Goal: Task Accomplishment & Management: Complete application form

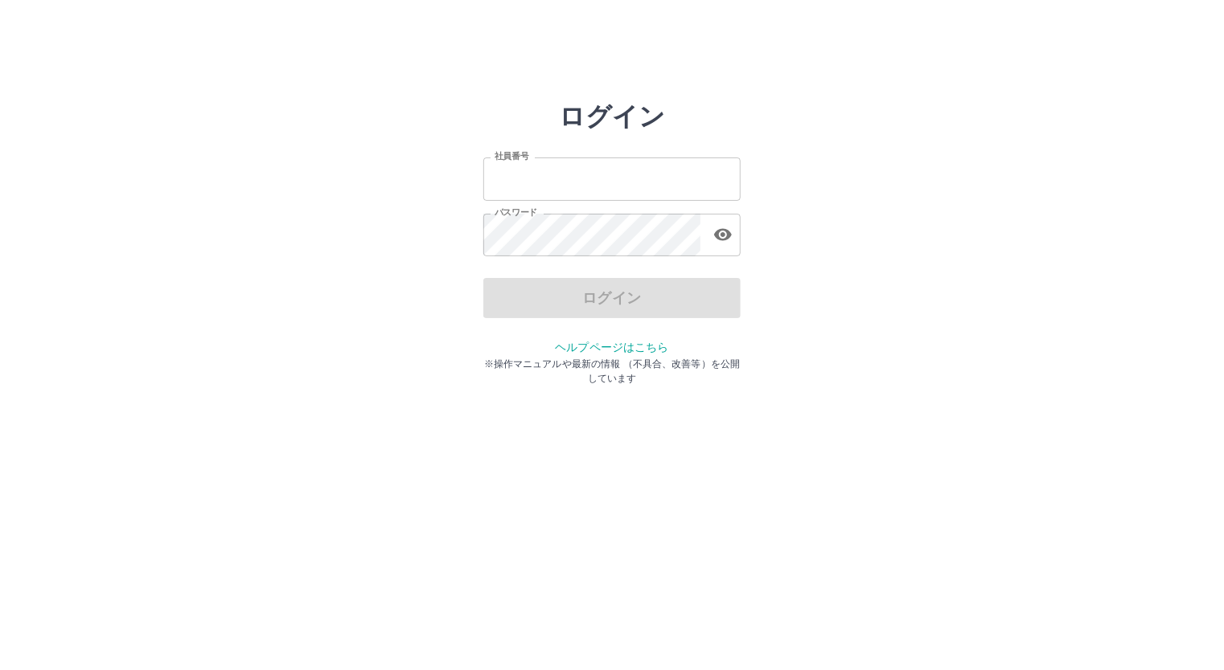
type input "*******"
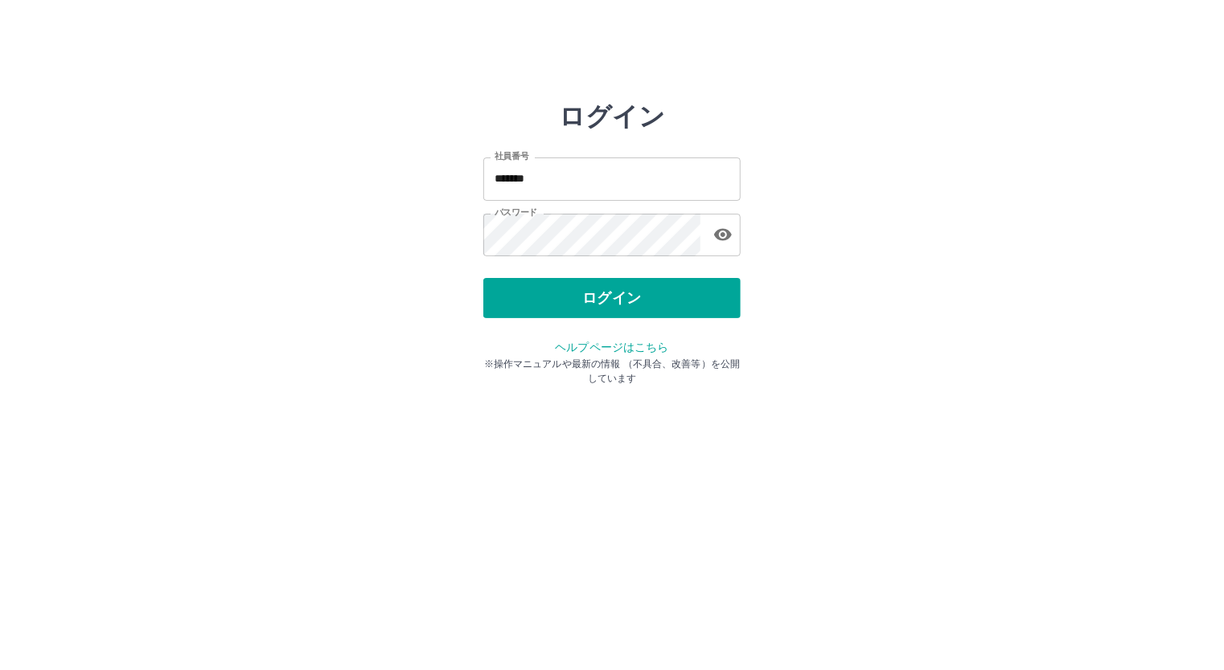
click at [629, 294] on div "ログイン" at bounding box center [611, 298] width 257 height 40
click at [629, 294] on button "ログイン" at bounding box center [611, 298] width 257 height 40
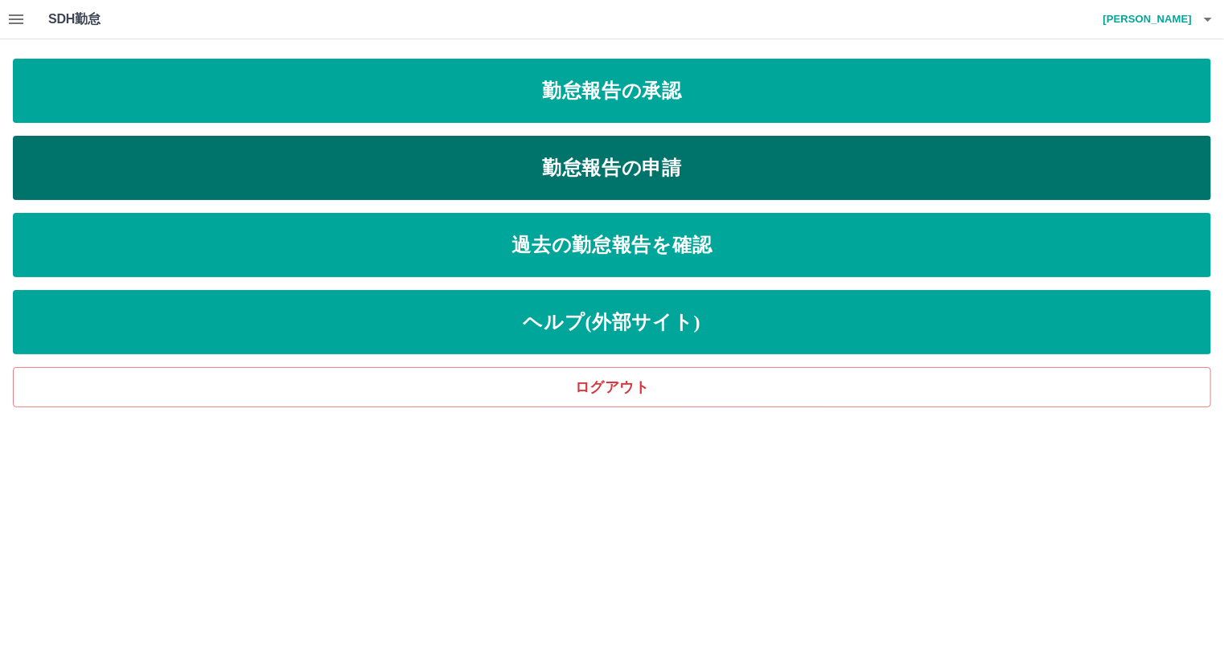
click at [610, 177] on link "勤怠報告の申請" at bounding box center [612, 168] width 1198 height 64
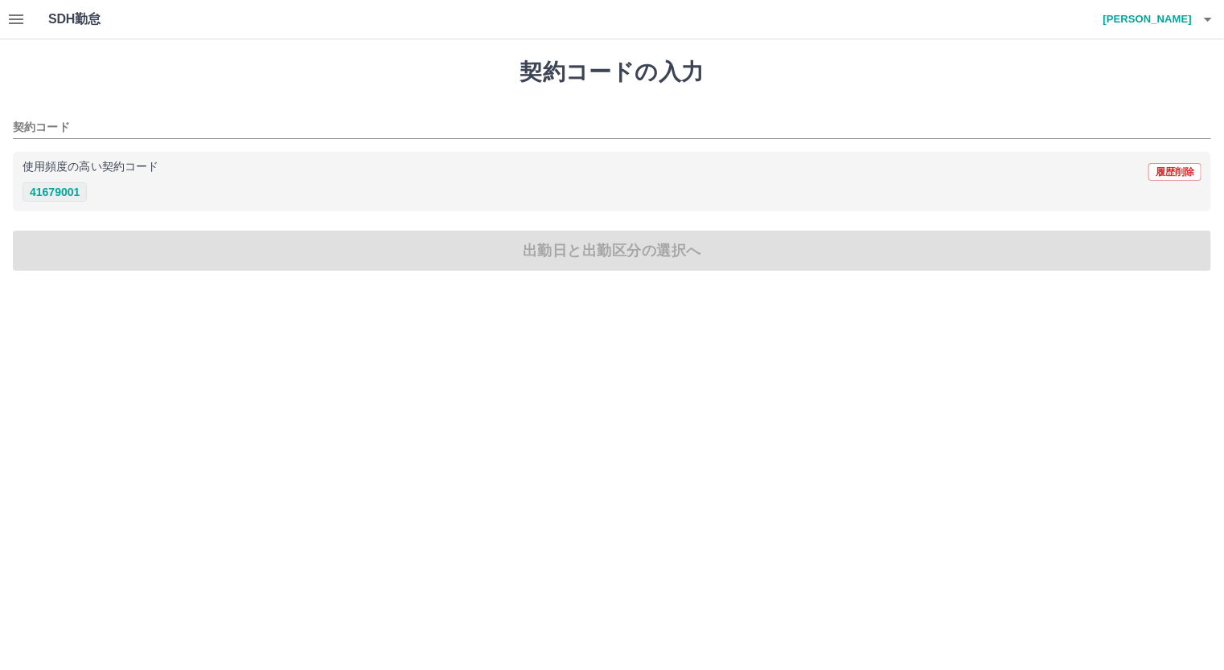
click at [77, 189] on button "41679001" at bounding box center [55, 191] width 64 height 19
type input "********"
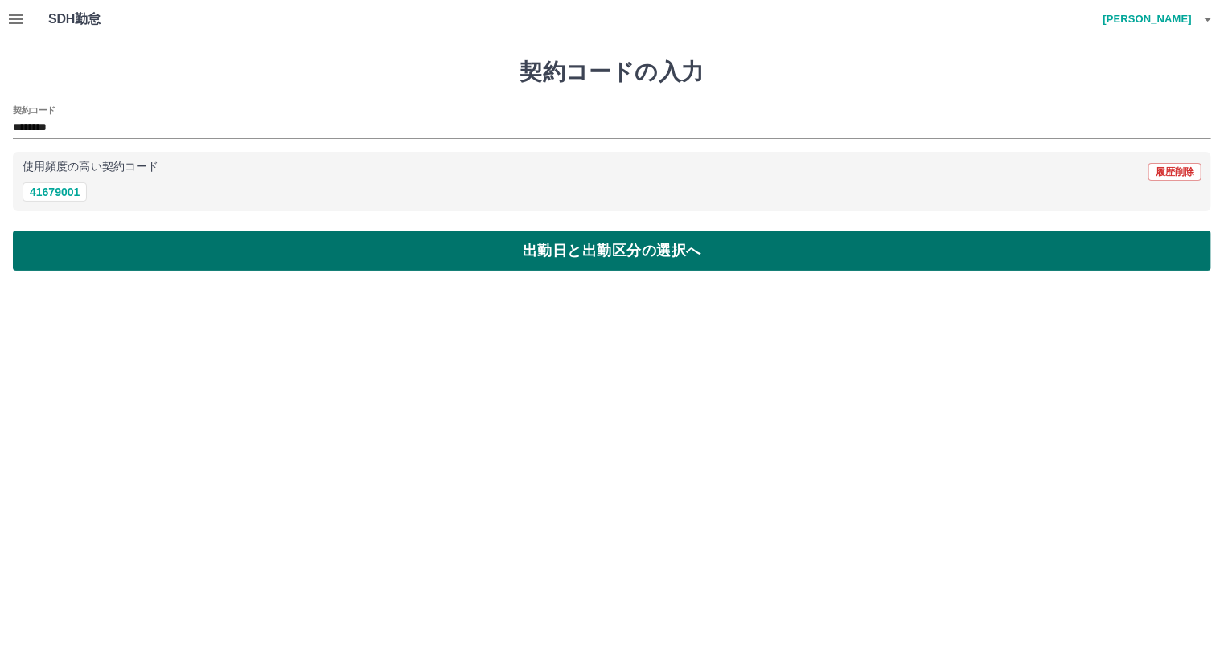
click at [547, 252] on button "出勤日と出勤区分の選択へ" at bounding box center [612, 251] width 1198 height 40
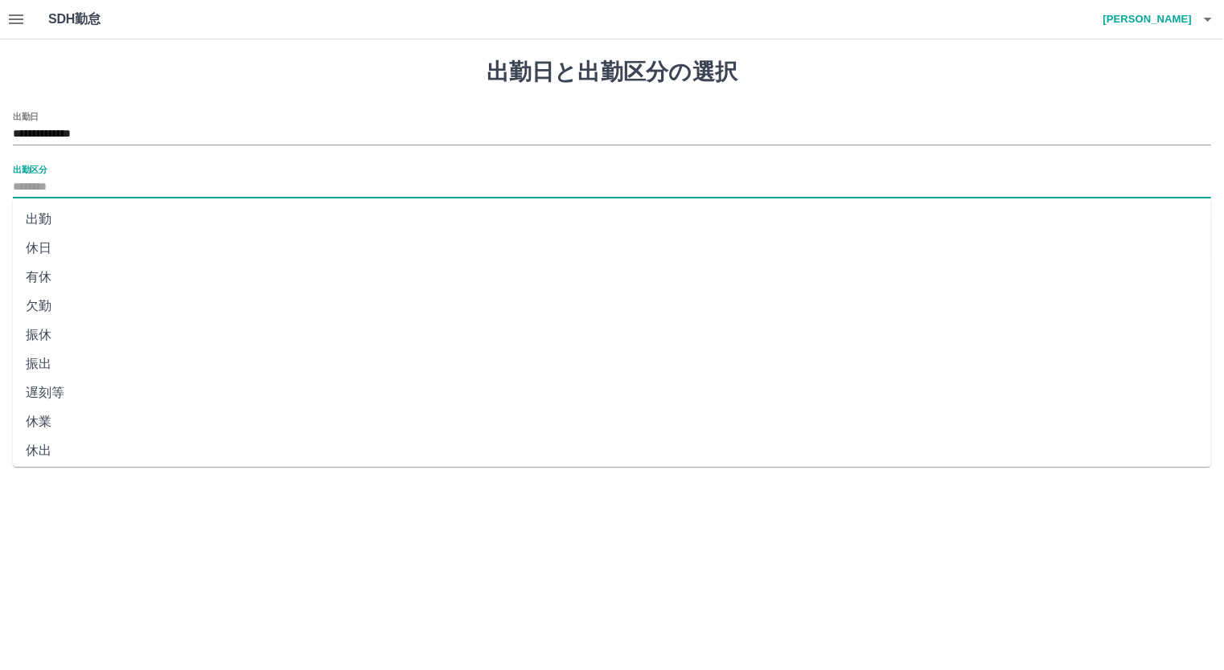
click at [490, 190] on input "出勤区分" at bounding box center [612, 188] width 1198 height 20
click at [487, 222] on li "出勤" at bounding box center [612, 219] width 1198 height 29
type input "**"
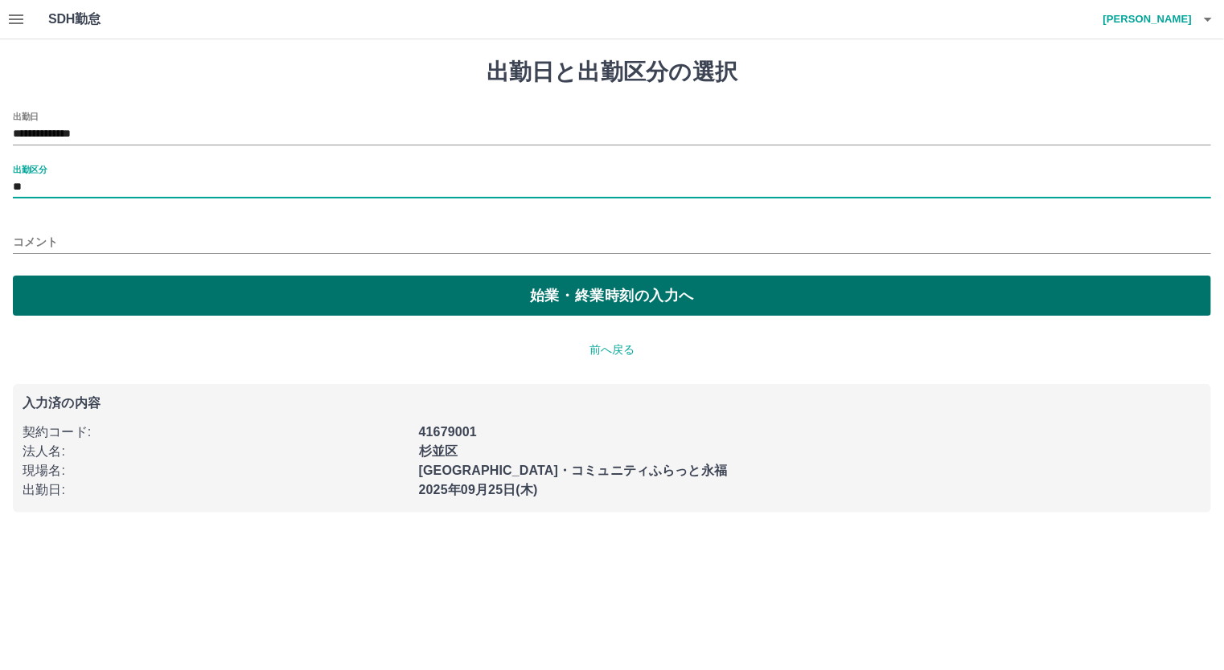
click at [621, 290] on button "始業・終業時刻の入力へ" at bounding box center [612, 296] width 1198 height 40
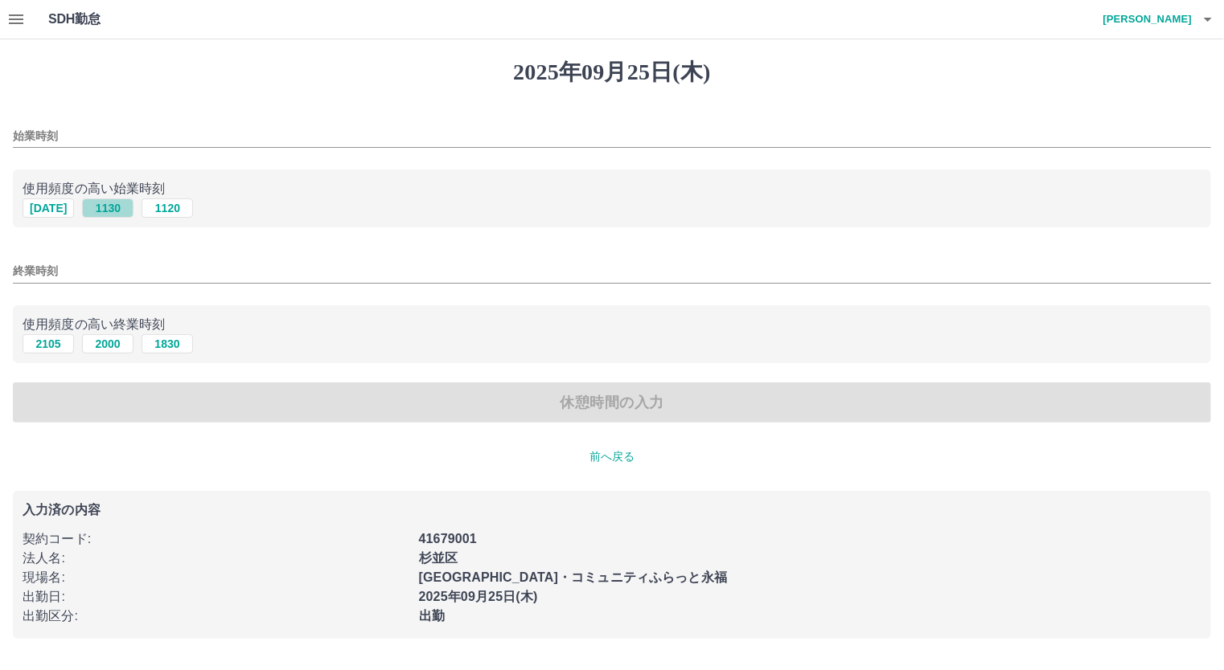
click at [113, 209] on button "1130" at bounding box center [107, 208] width 51 height 19
type input "****"
click at [42, 342] on button "2105" at bounding box center [48, 343] width 51 height 19
type input "****"
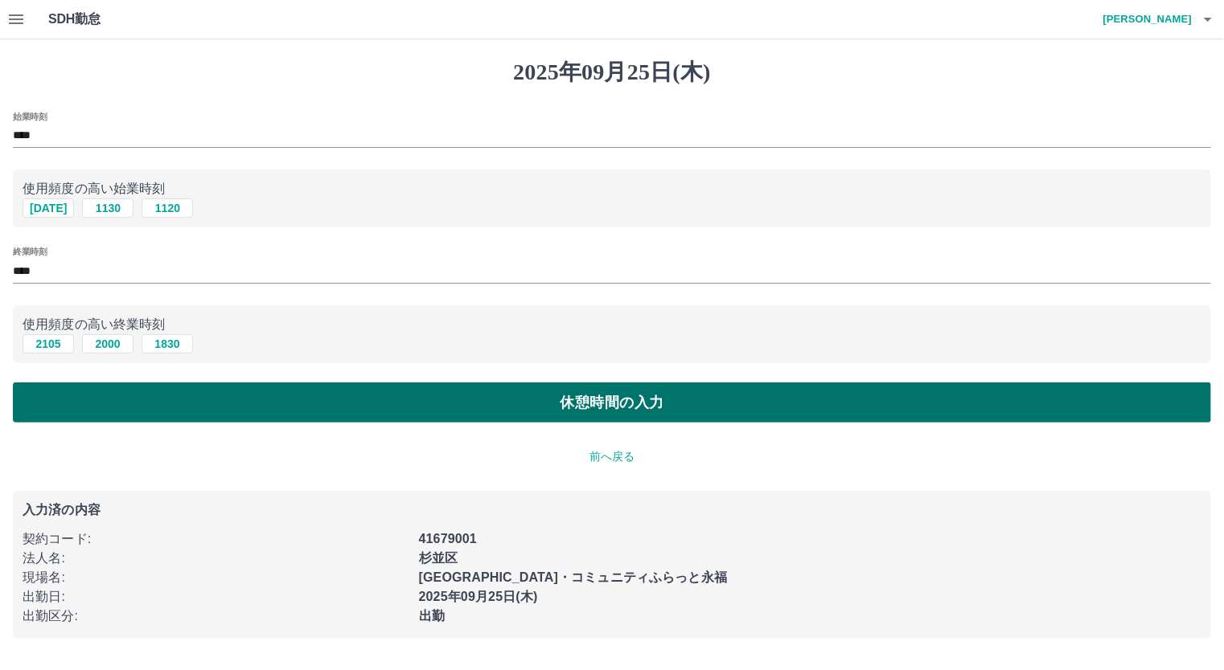
click at [449, 400] on button "休憩時間の入力" at bounding box center [612, 403] width 1198 height 40
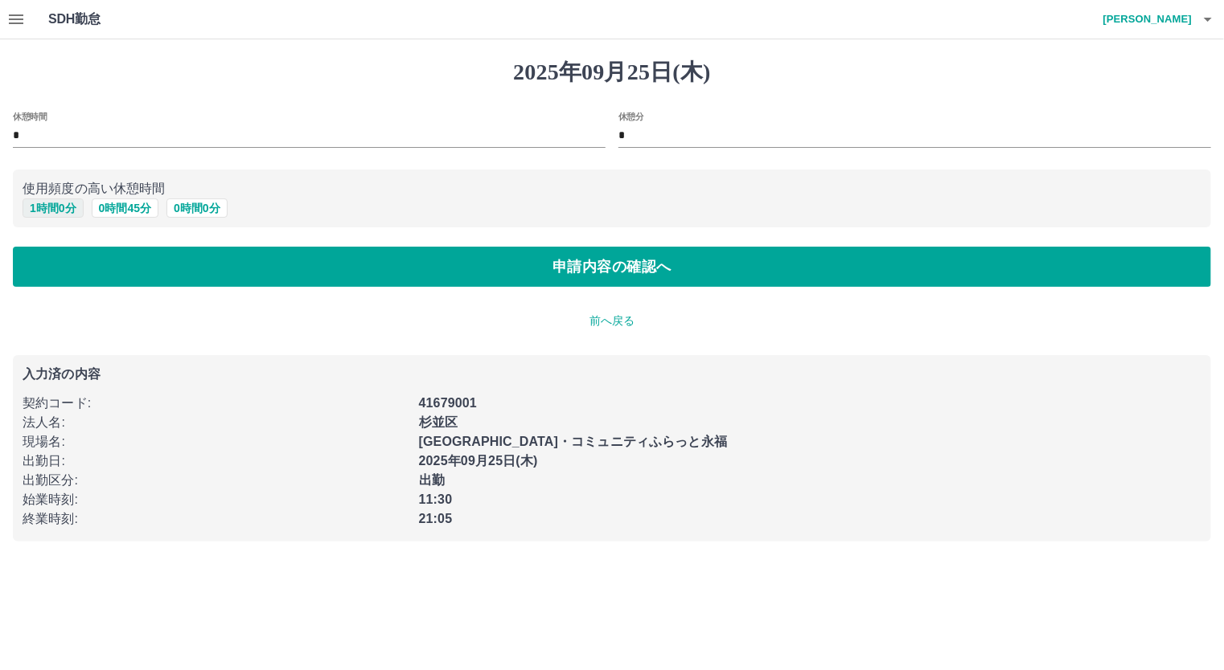
click at [64, 206] on button "1 時間 0 分" at bounding box center [53, 208] width 61 height 19
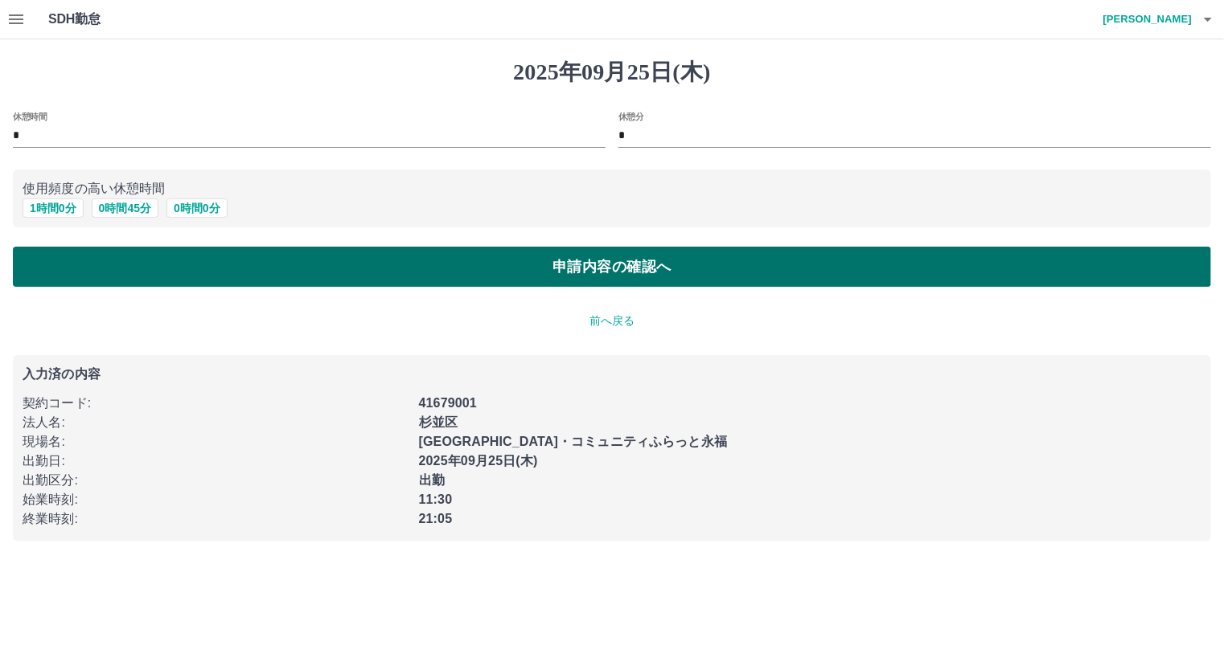
type input "*"
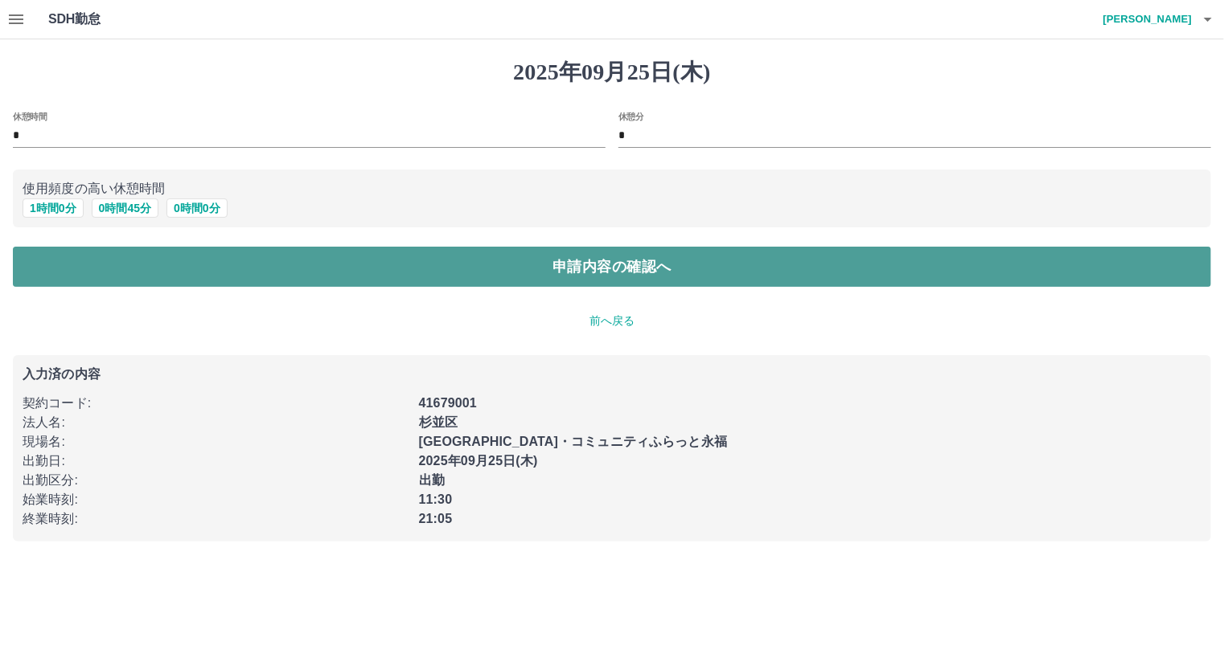
click at [446, 256] on button "申請内容の確認へ" at bounding box center [612, 267] width 1198 height 40
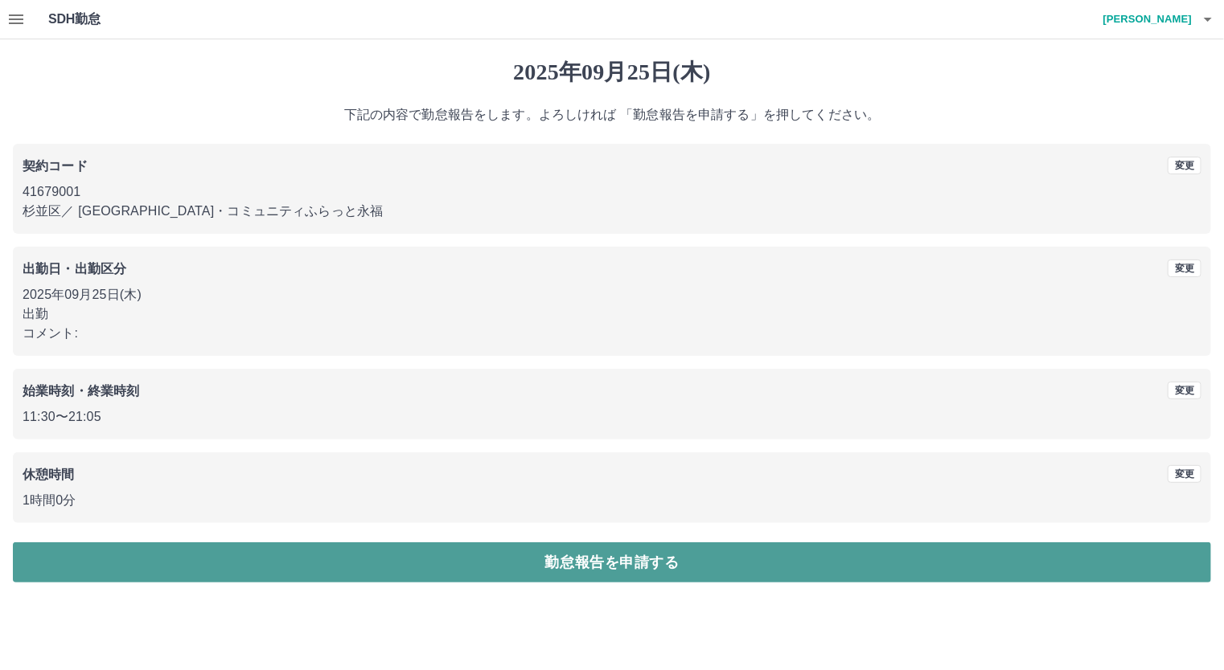
click at [609, 569] on button "勤怠報告を申請する" at bounding box center [612, 563] width 1198 height 40
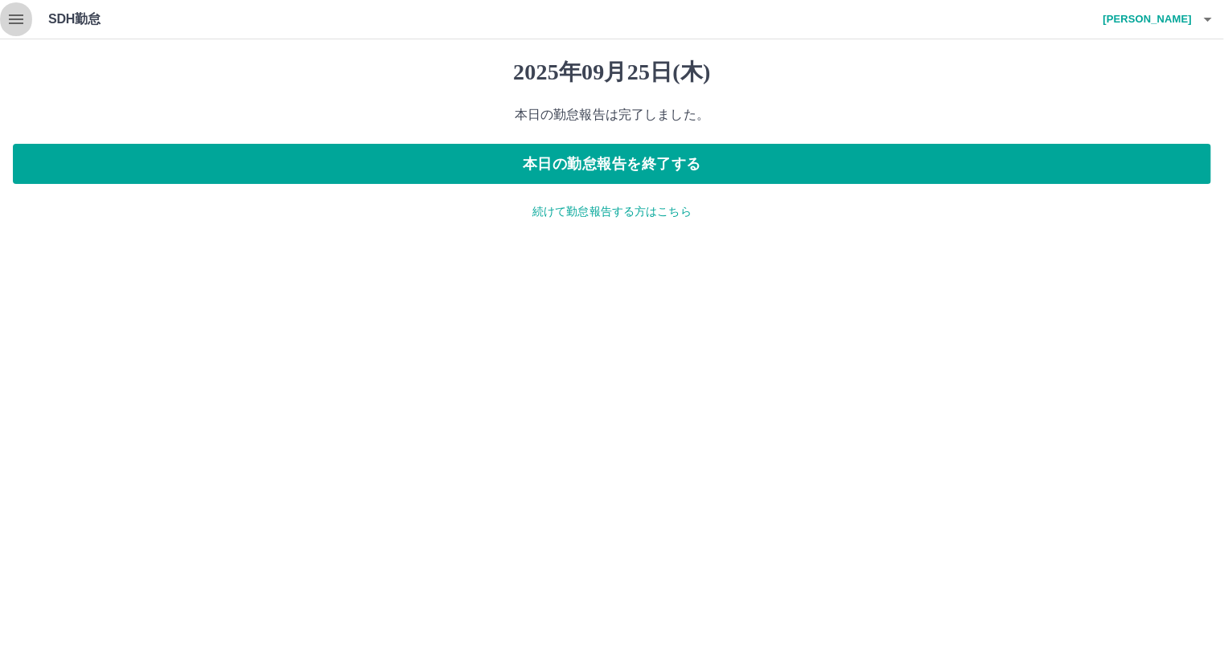
click at [19, 23] on icon "button" at bounding box center [16, 19] width 14 height 10
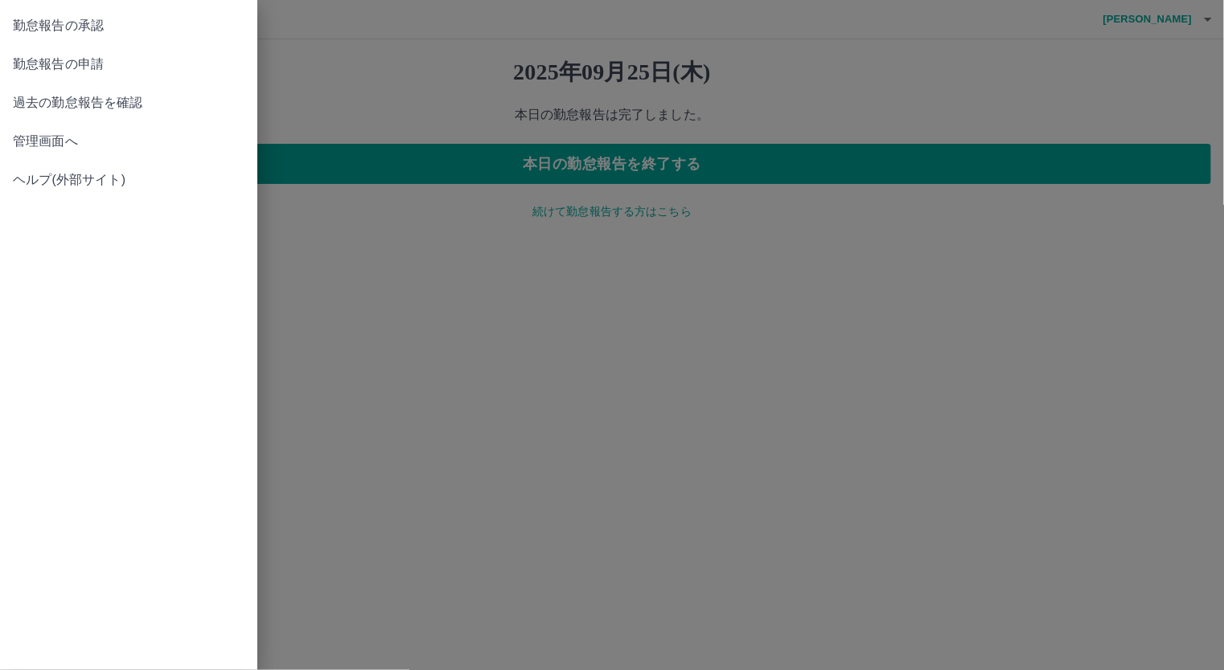
click at [71, 151] on link "管理画面へ" at bounding box center [128, 141] width 257 height 39
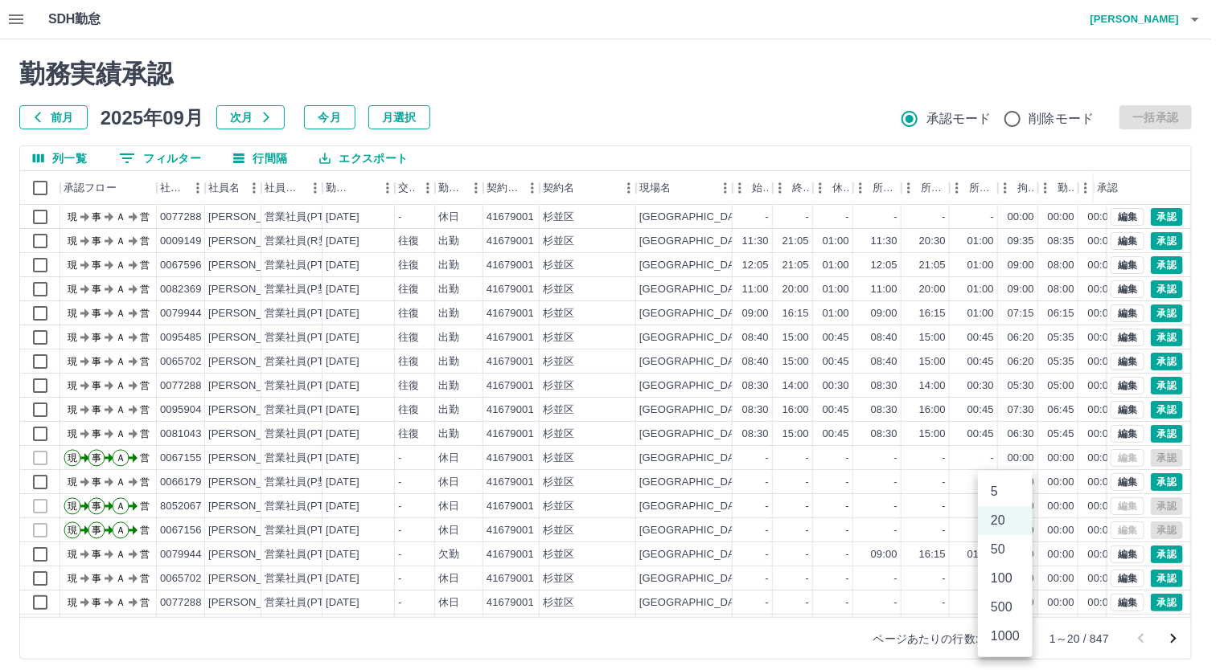
click at [1010, 639] on body "SDH勤怠 内田　伸代 勤務実績承認 前月 2025年09月 次月 今月 月選択 承認モード 削除モード 一括承認 列一覧 0 フィルター 行間隔 エクスポー…" at bounding box center [612, 339] width 1224 height 679
click at [1010, 601] on li "500" at bounding box center [1005, 607] width 55 height 29
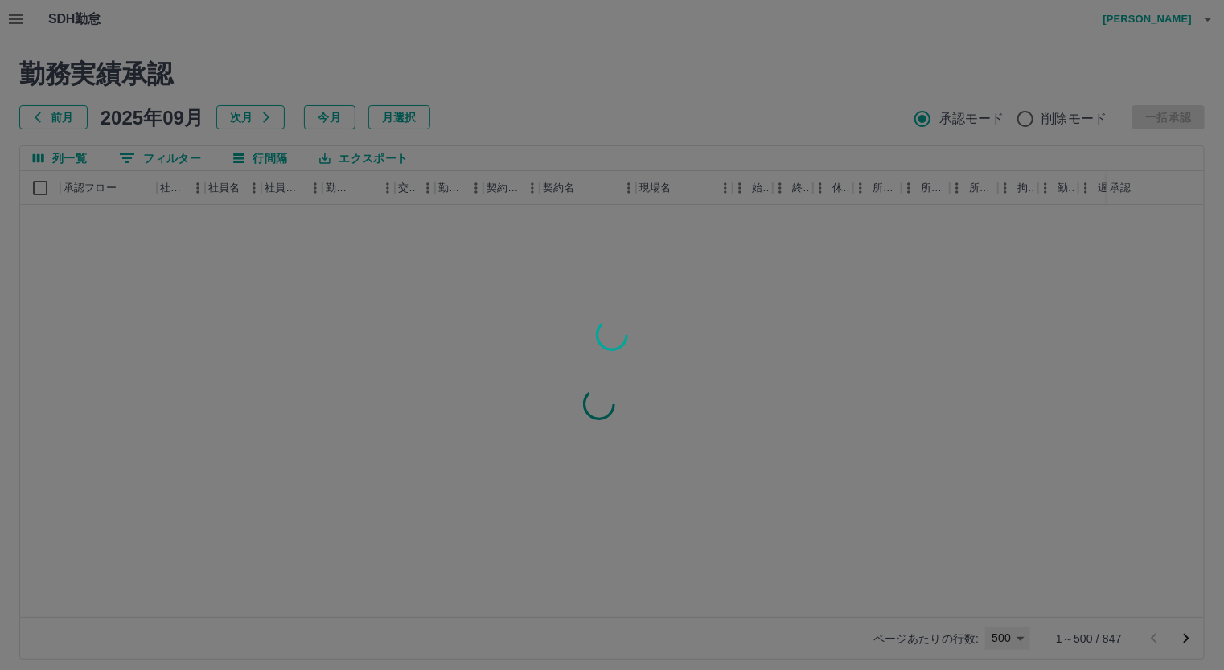
type input "***"
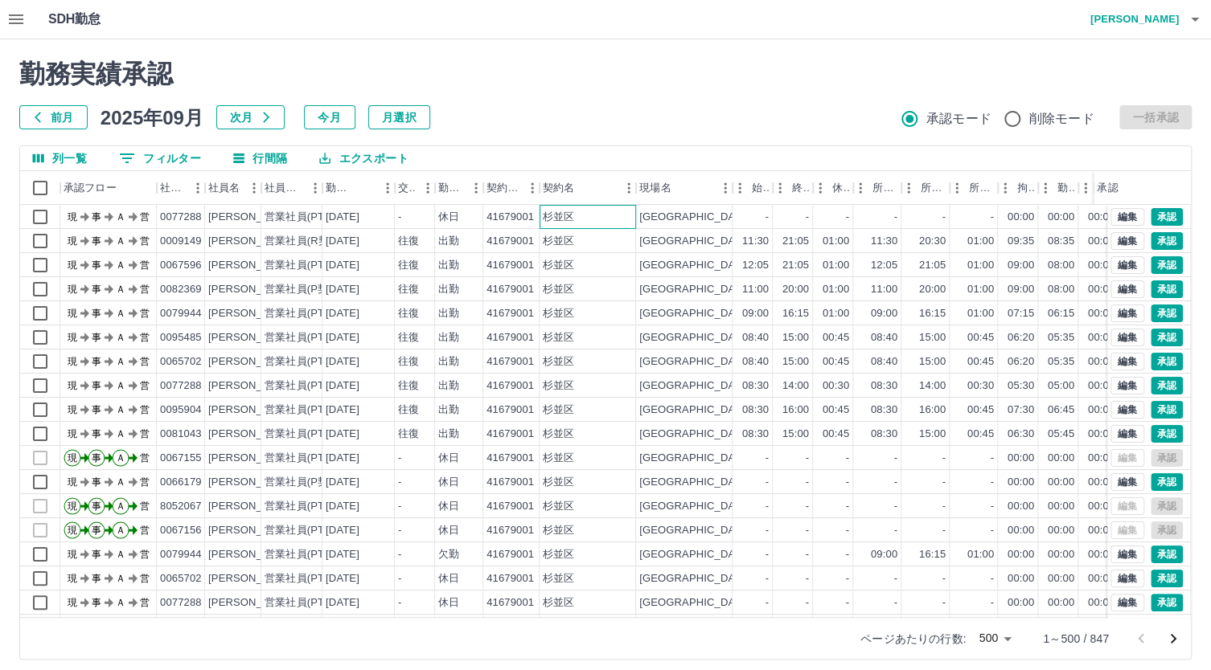
click at [613, 217] on div "杉並区" at bounding box center [587, 217] width 96 height 24
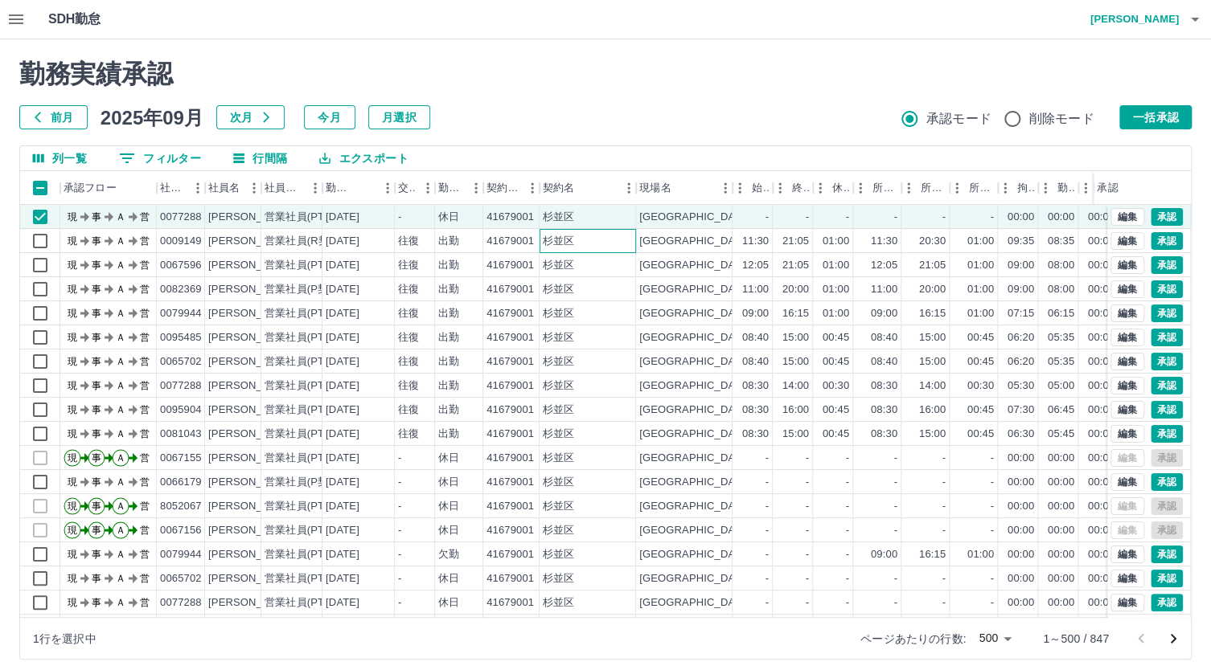
click at [603, 248] on div "杉並区" at bounding box center [587, 241] width 96 height 24
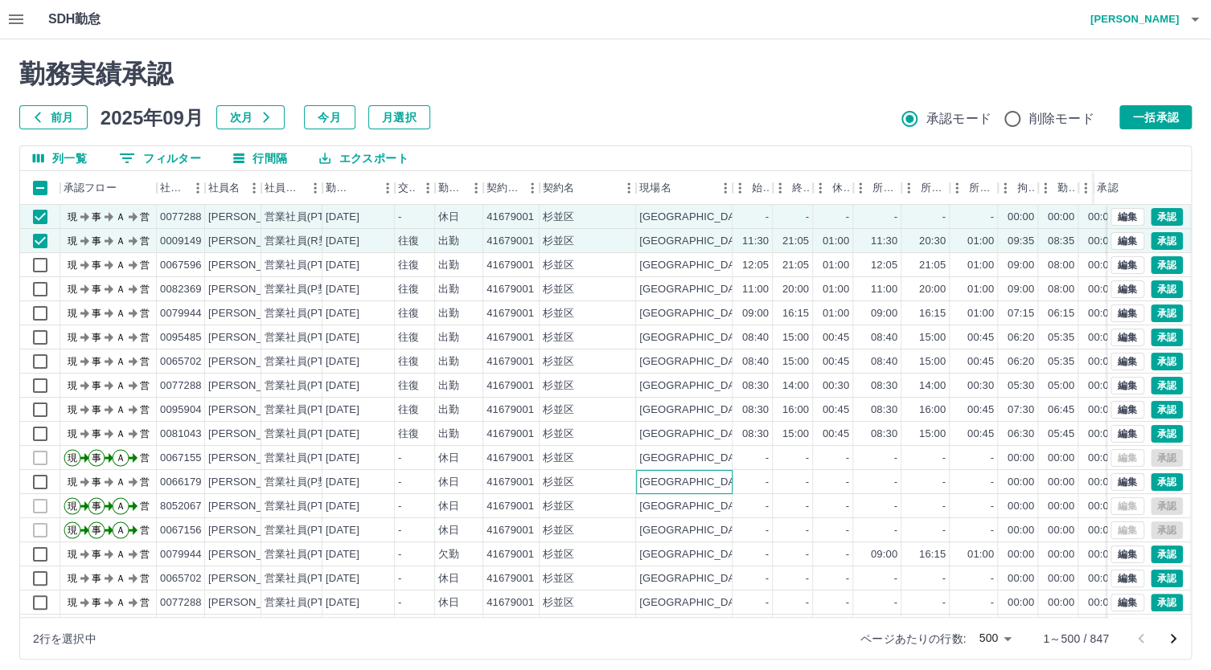
click at [706, 484] on div "永福図書館・コミュニティふらっと永福" at bounding box center [763, 482] width 248 height 15
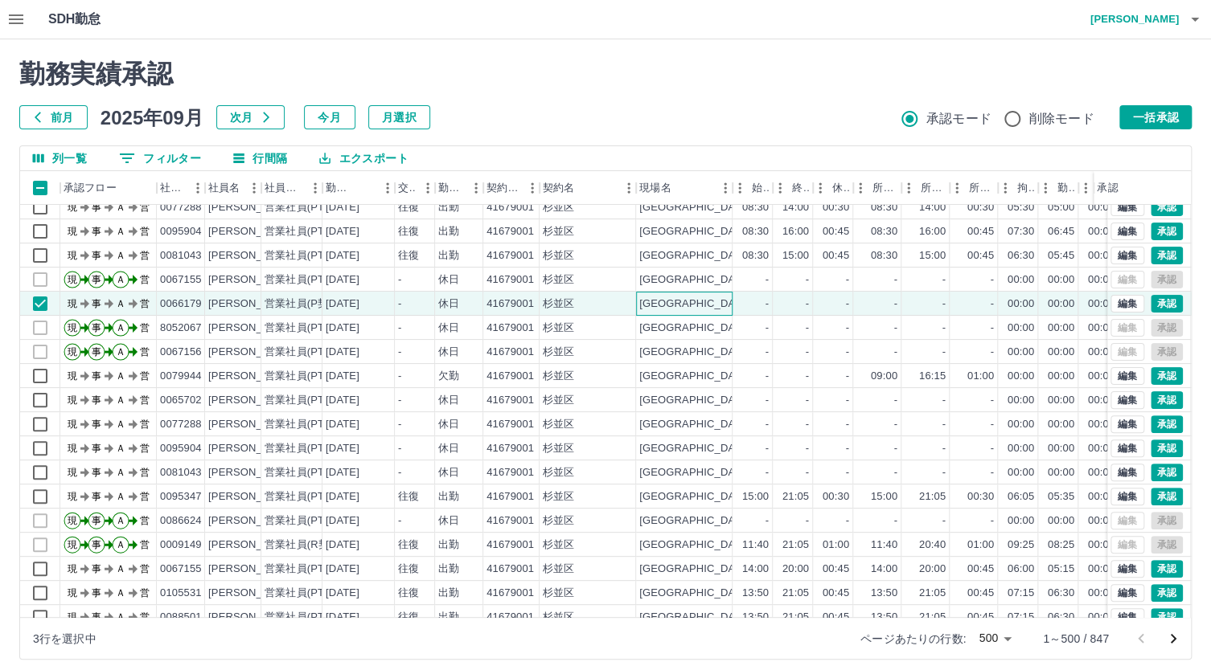
scroll to position [179, 0]
click at [794, 419] on div "-" at bounding box center [793, 424] width 40 height 24
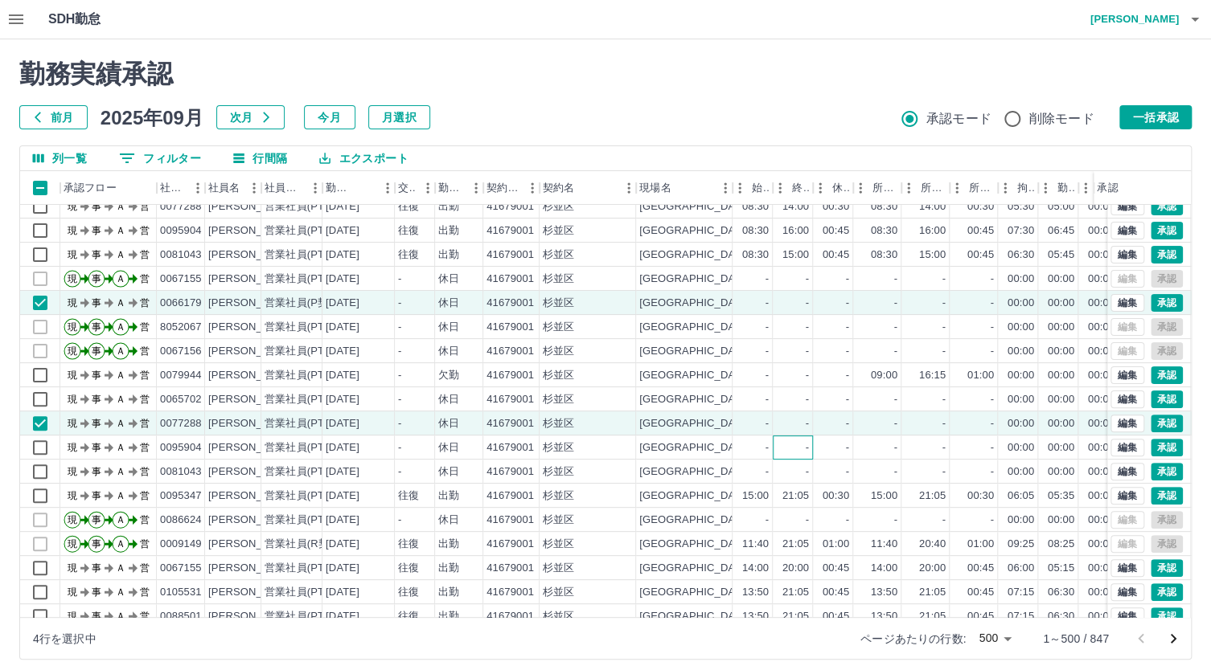
click at [810, 449] on div "-" at bounding box center [793, 448] width 40 height 24
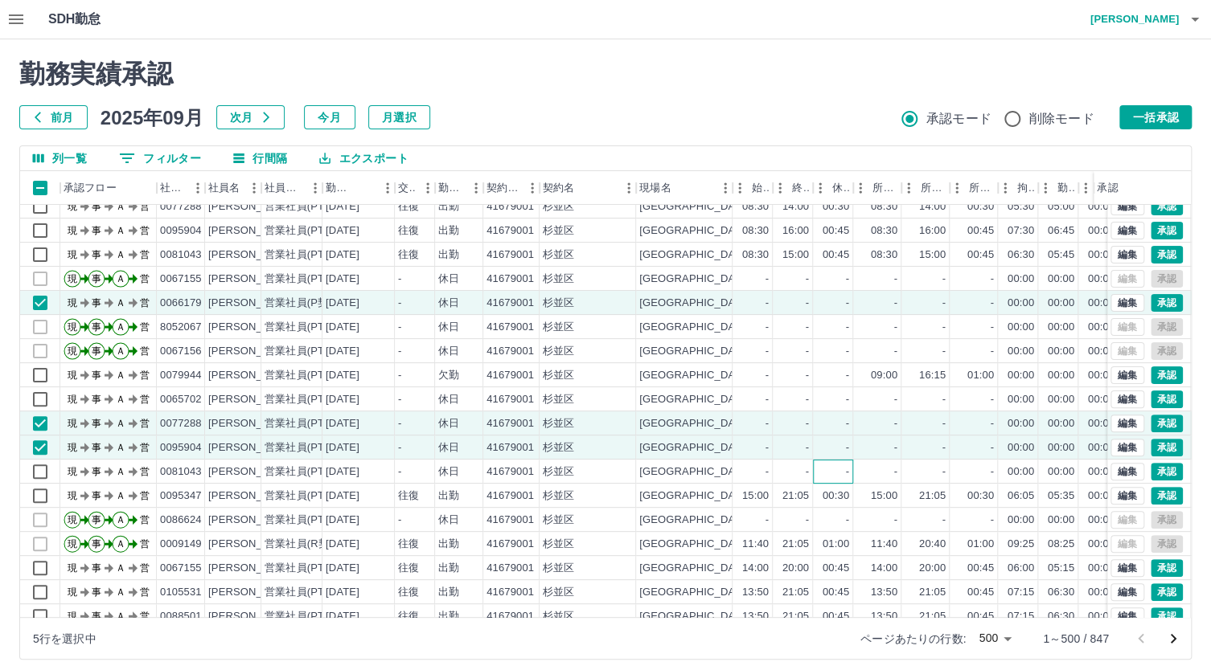
click at [820, 472] on div "-" at bounding box center [833, 472] width 40 height 24
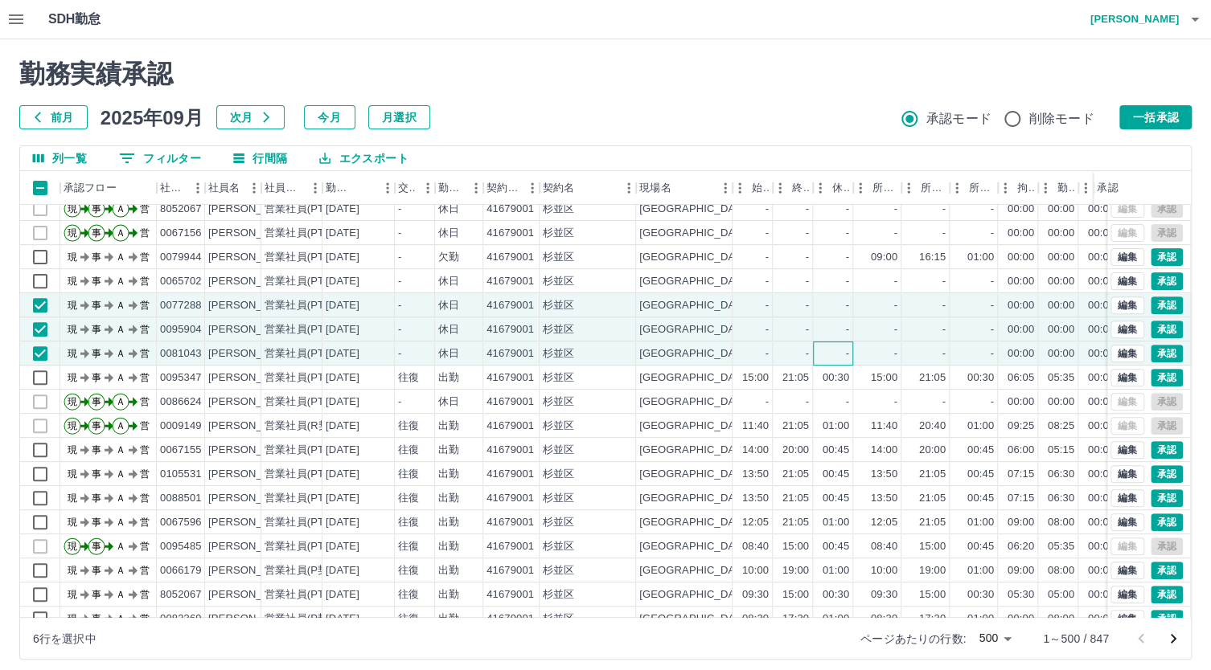
scroll to position [299, 0]
click at [833, 457] on div "00:45" at bounding box center [833, 449] width 40 height 24
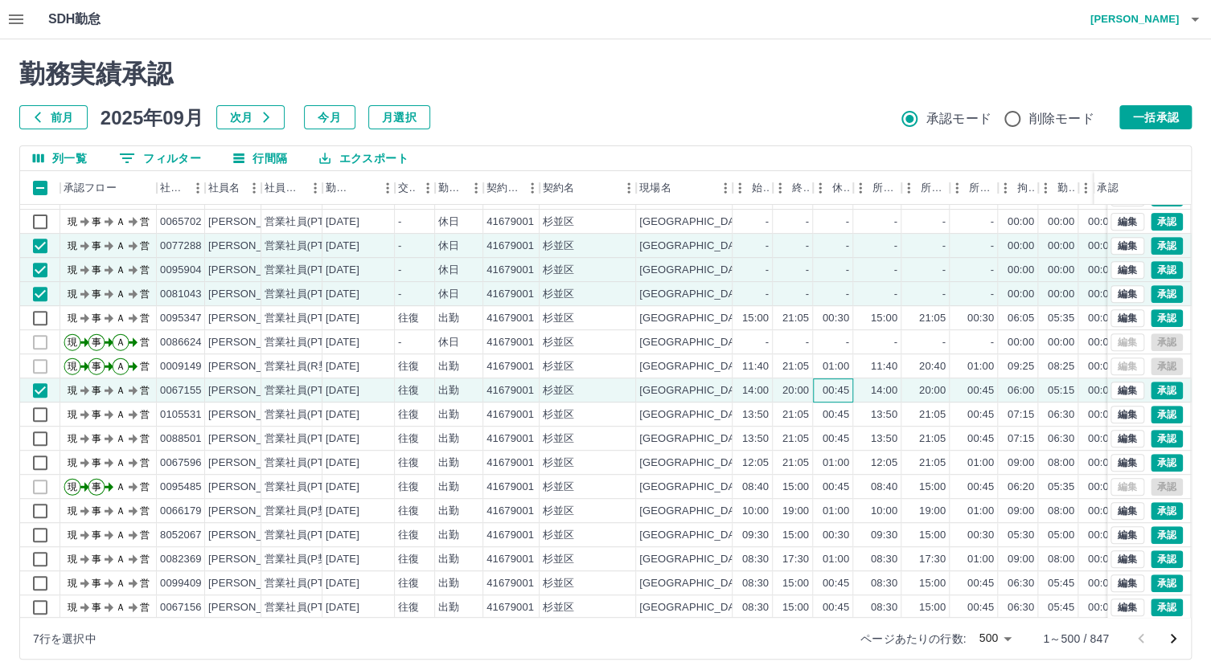
scroll to position [359, 0]
click at [837, 417] on div "00:45" at bounding box center [835, 413] width 27 height 15
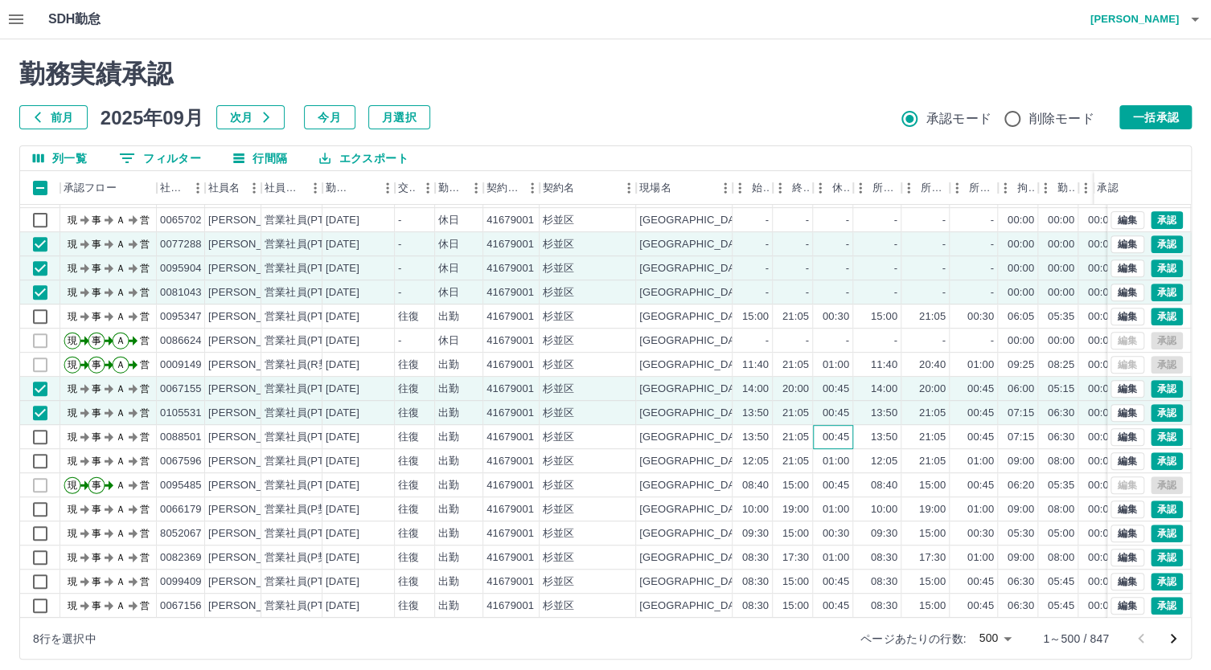
click at [843, 443] on div "00:45" at bounding box center [835, 437] width 27 height 15
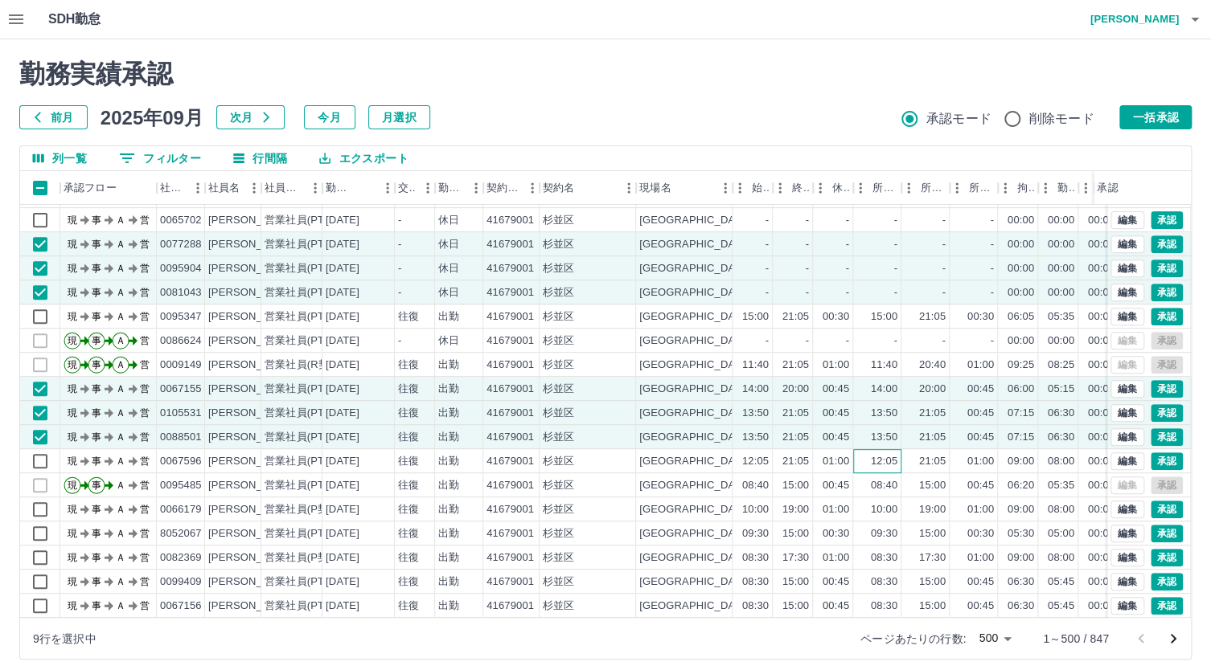
click at [865, 465] on div "12:05" at bounding box center [877, 461] width 48 height 24
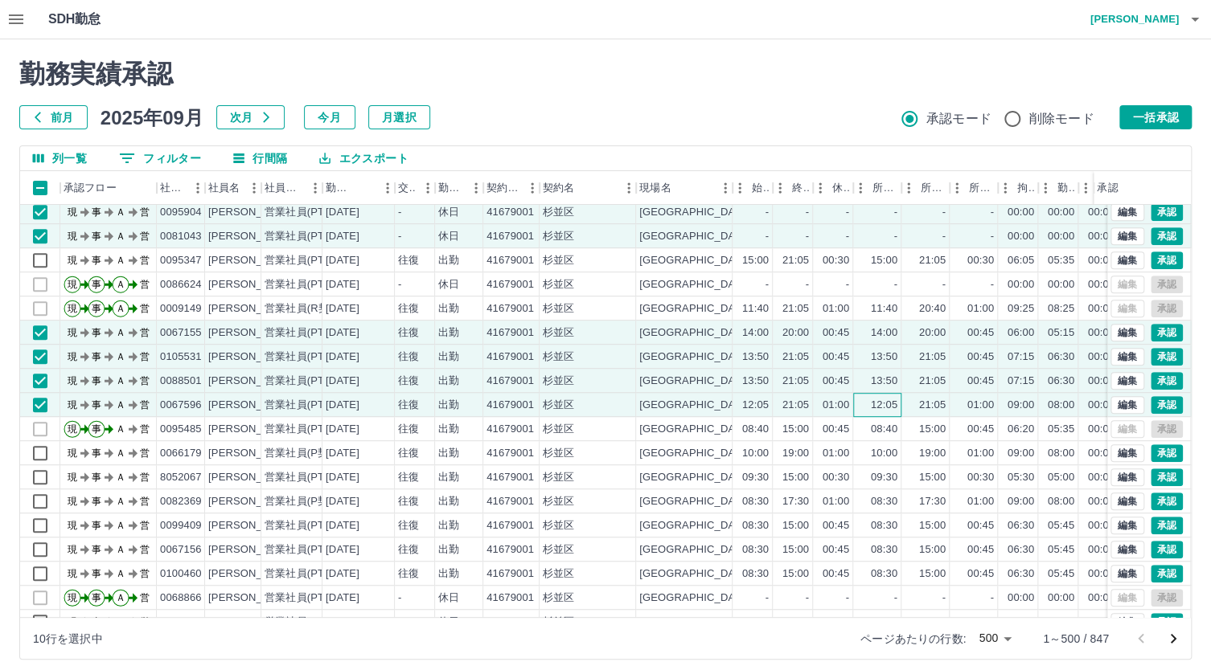
scroll to position [418, 0]
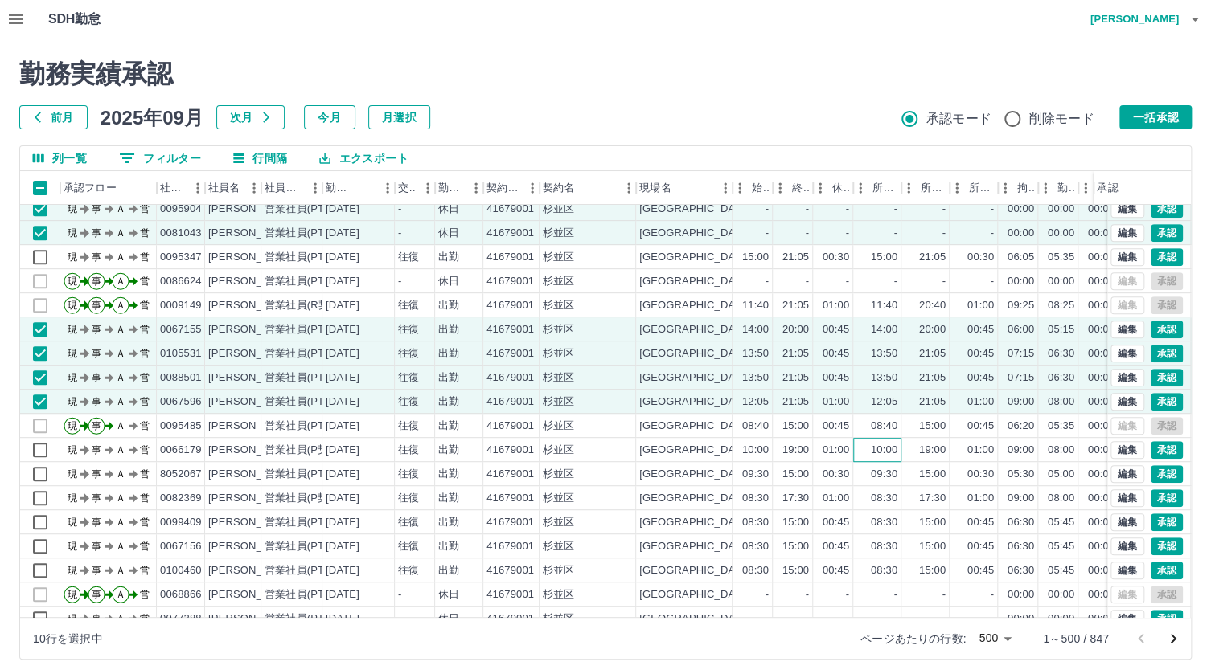
click at [871, 450] on div "10:00" at bounding box center [884, 450] width 27 height 15
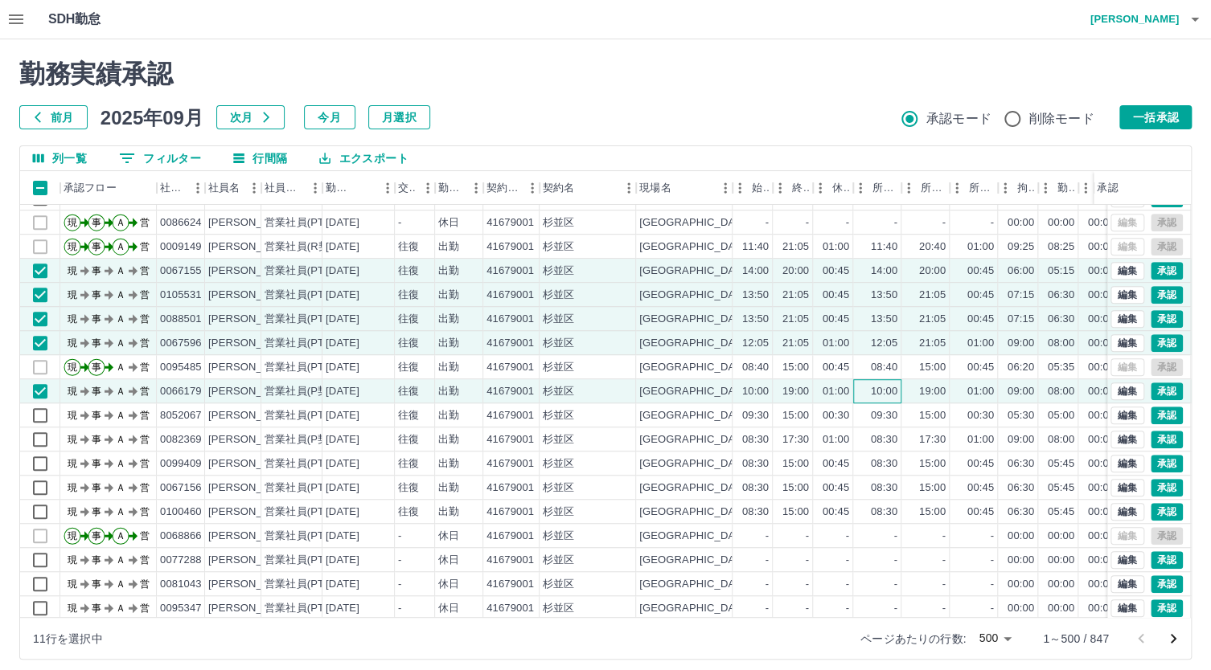
scroll to position [478, 0]
click at [859, 412] on div "09:30" at bounding box center [877, 414] width 48 height 24
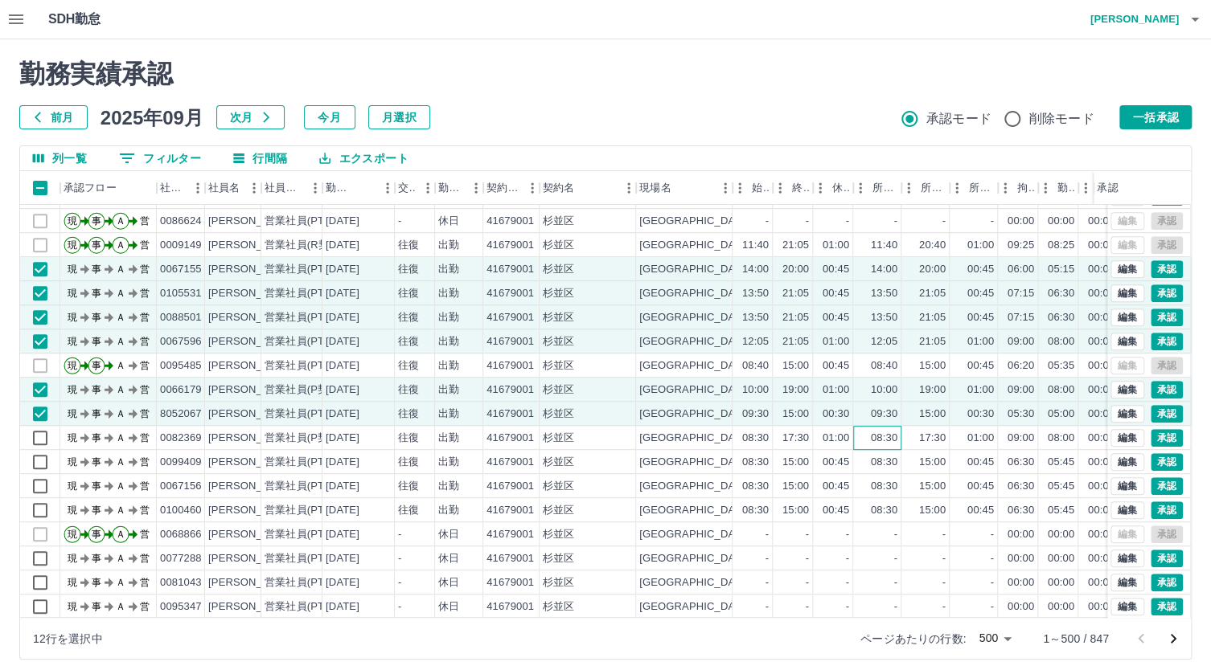
click at [857, 443] on div "08:30" at bounding box center [877, 438] width 48 height 24
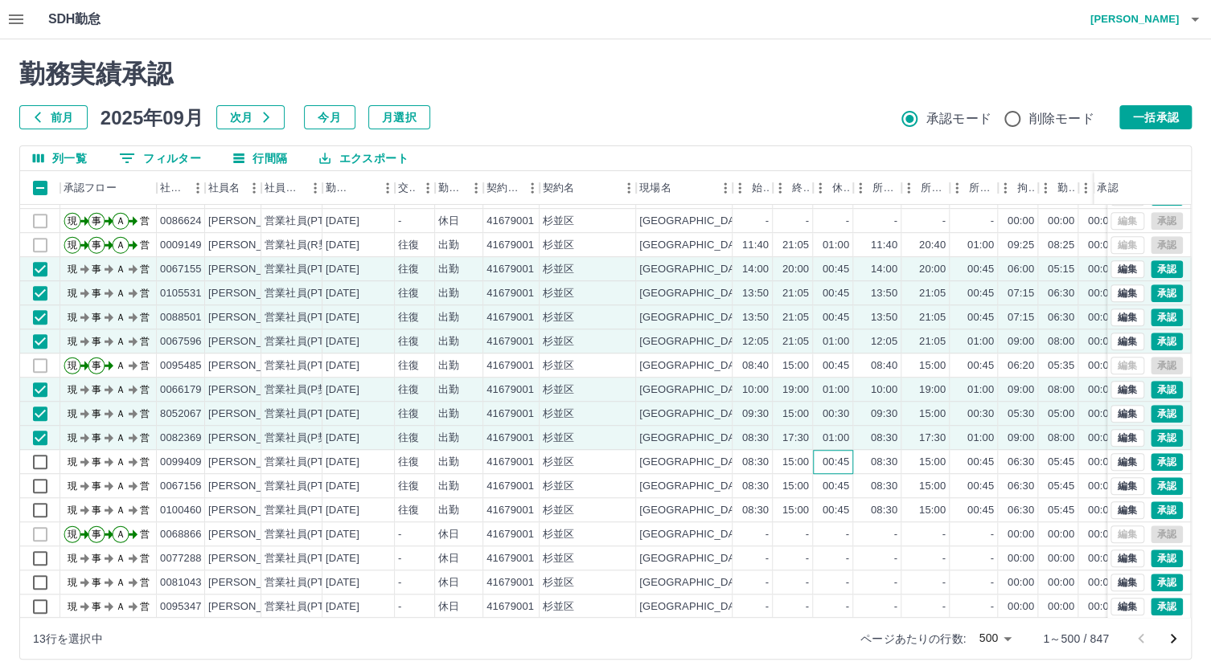
click at [826, 466] on div "00:45" at bounding box center [835, 462] width 27 height 15
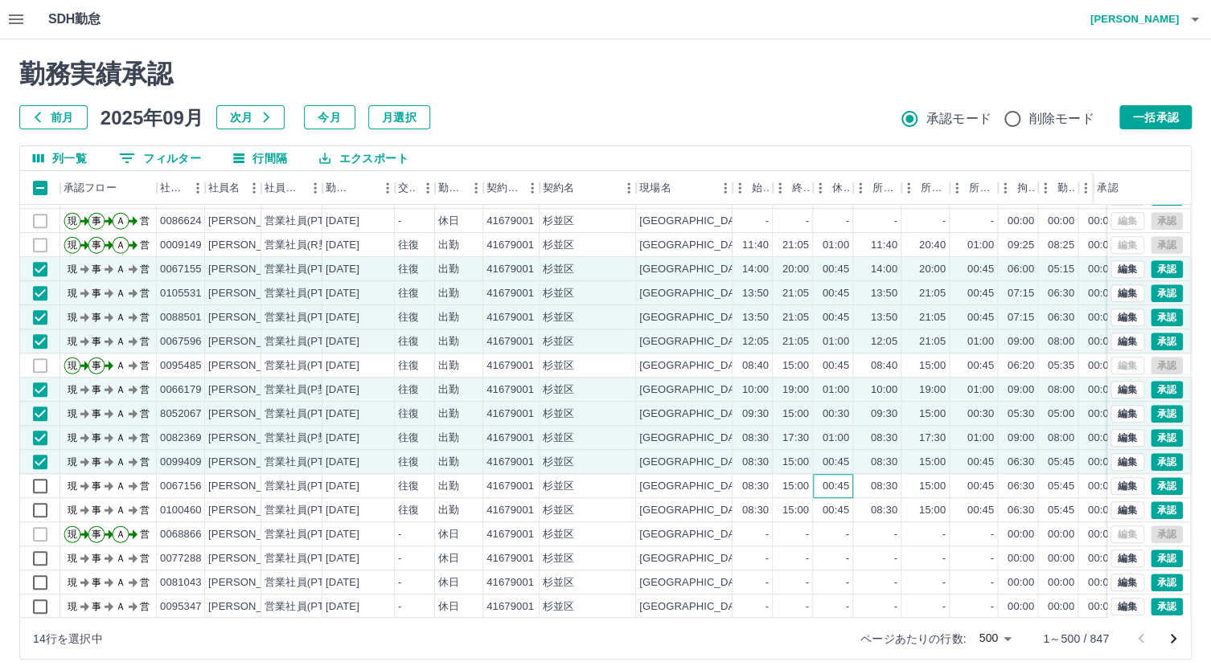
click at [848, 489] on div "00:45" at bounding box center [835, 486] width 27 height 15
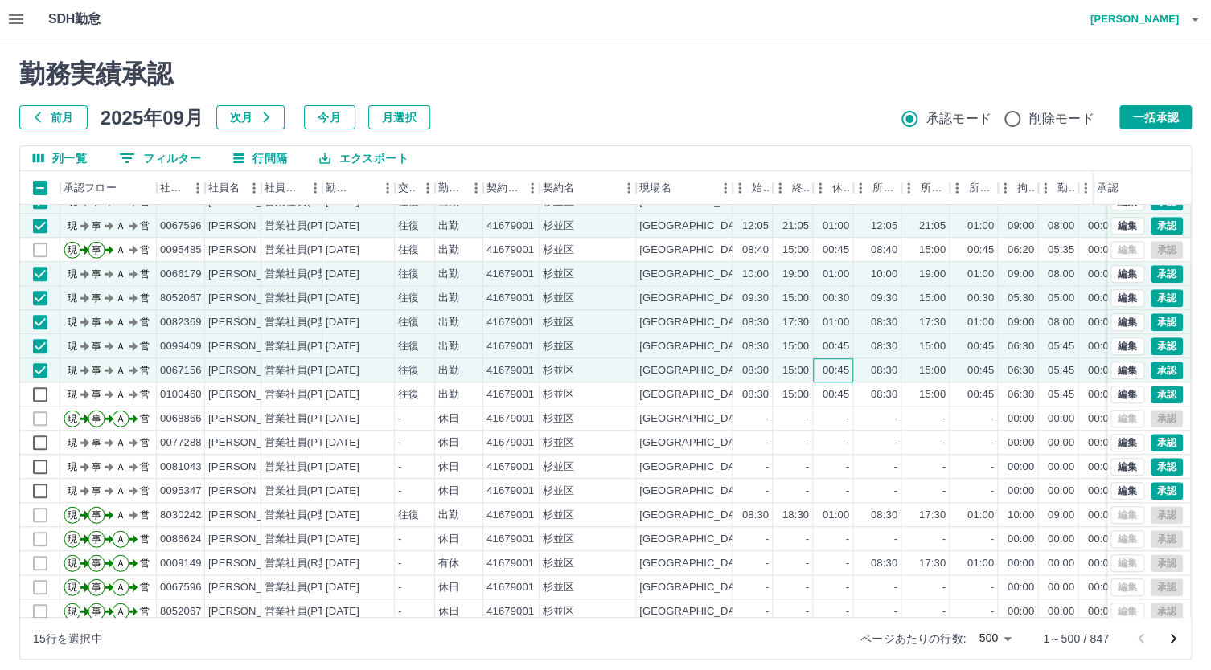
scroll to position [598, 0]
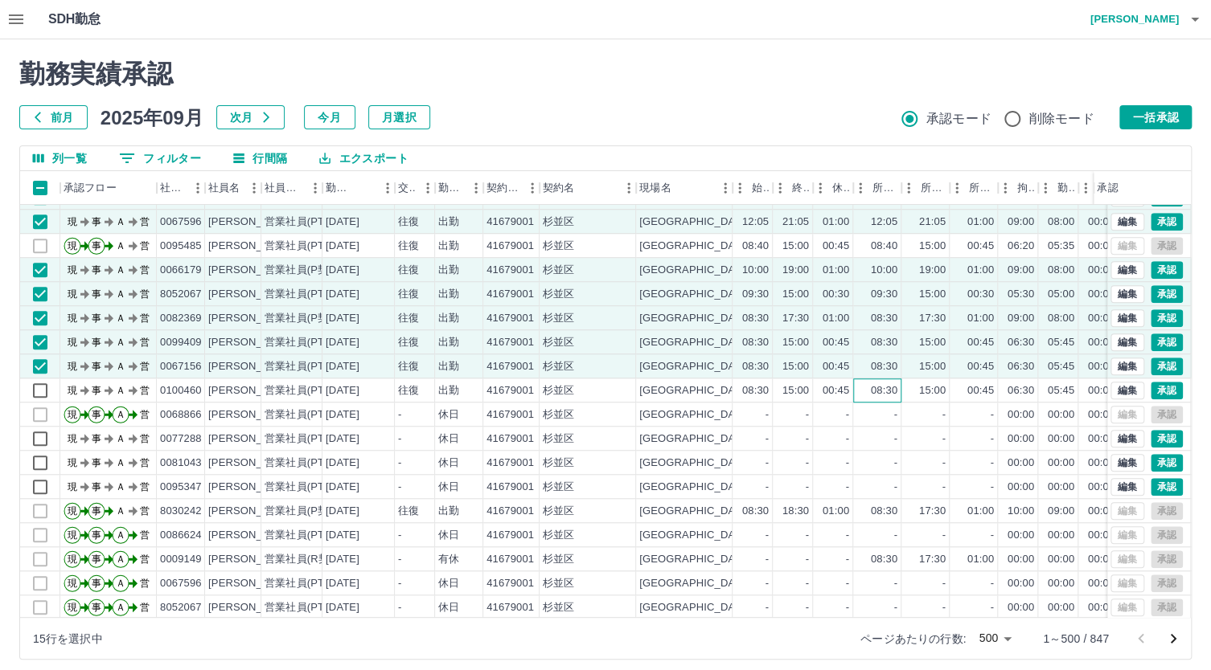
click at [864, 388] on div "08:30" at bounding box center [877, 391] width 48 height 24
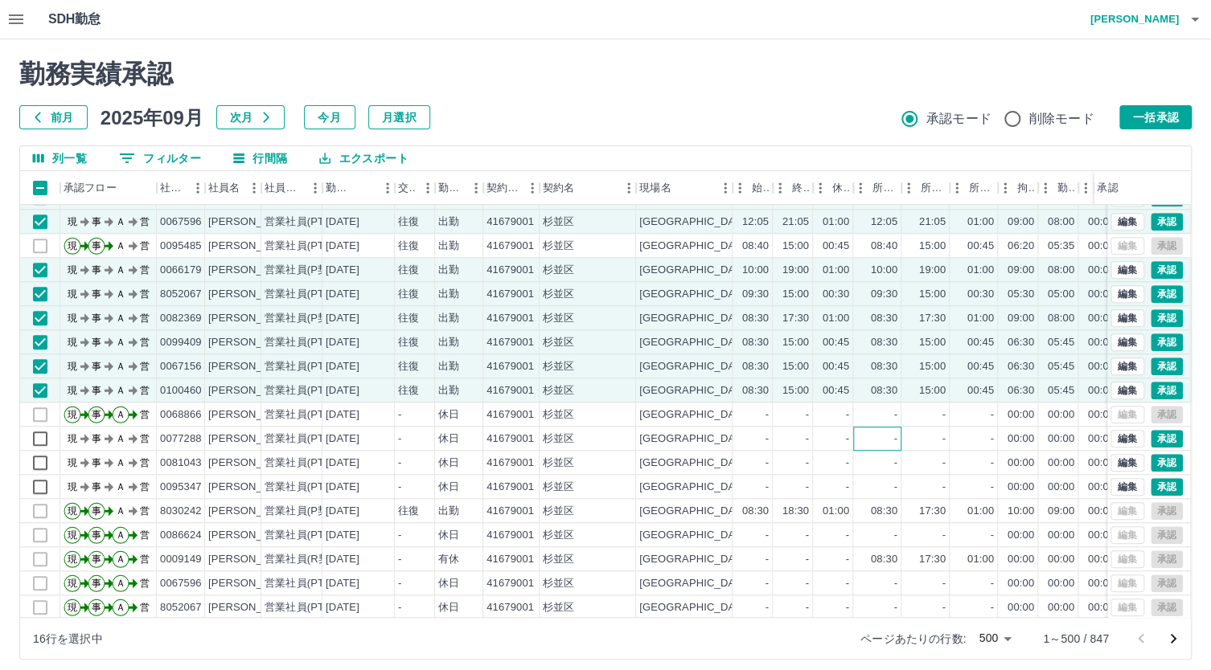
click at [885, 446] on div "-" at bounding box center [877, 439] width 48 height 24
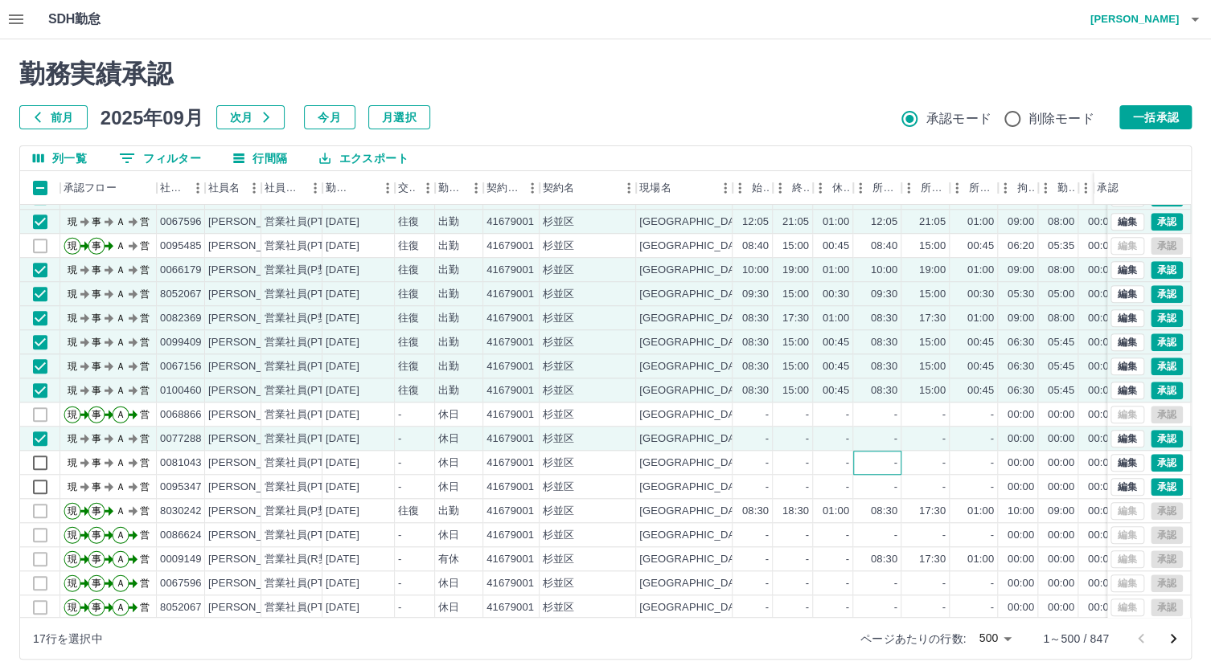
click at [891, 463] on div "-" at bounding box center [877, 463] width 48 height 24
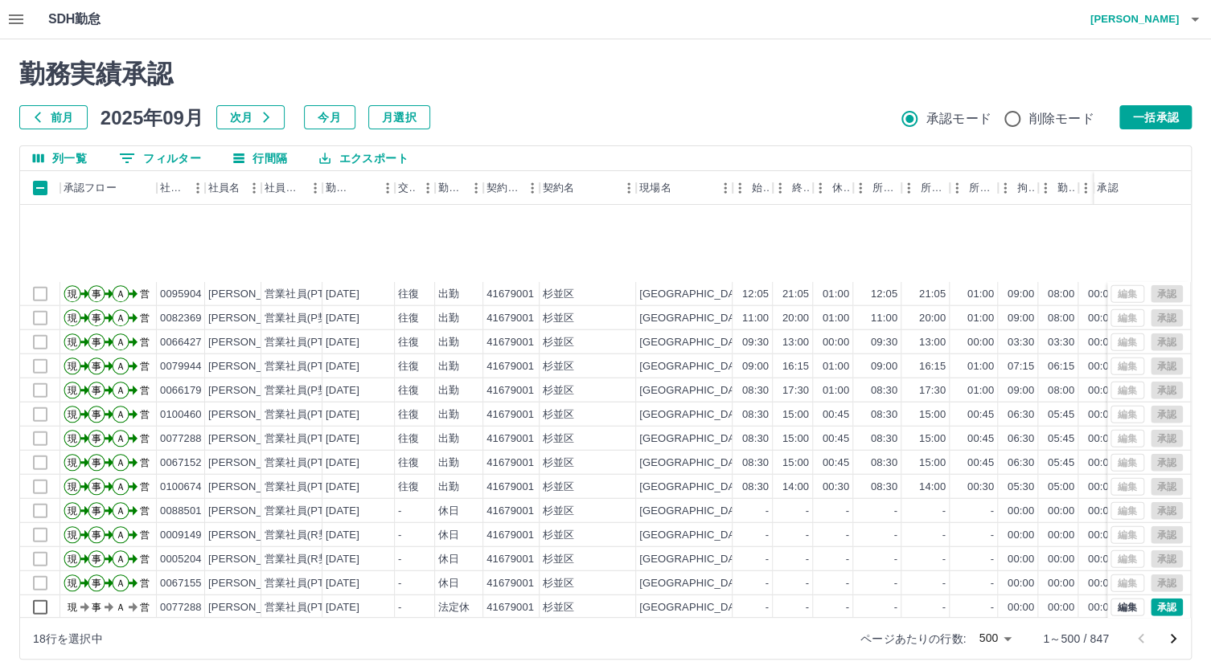
scroll to position [2153, 0]
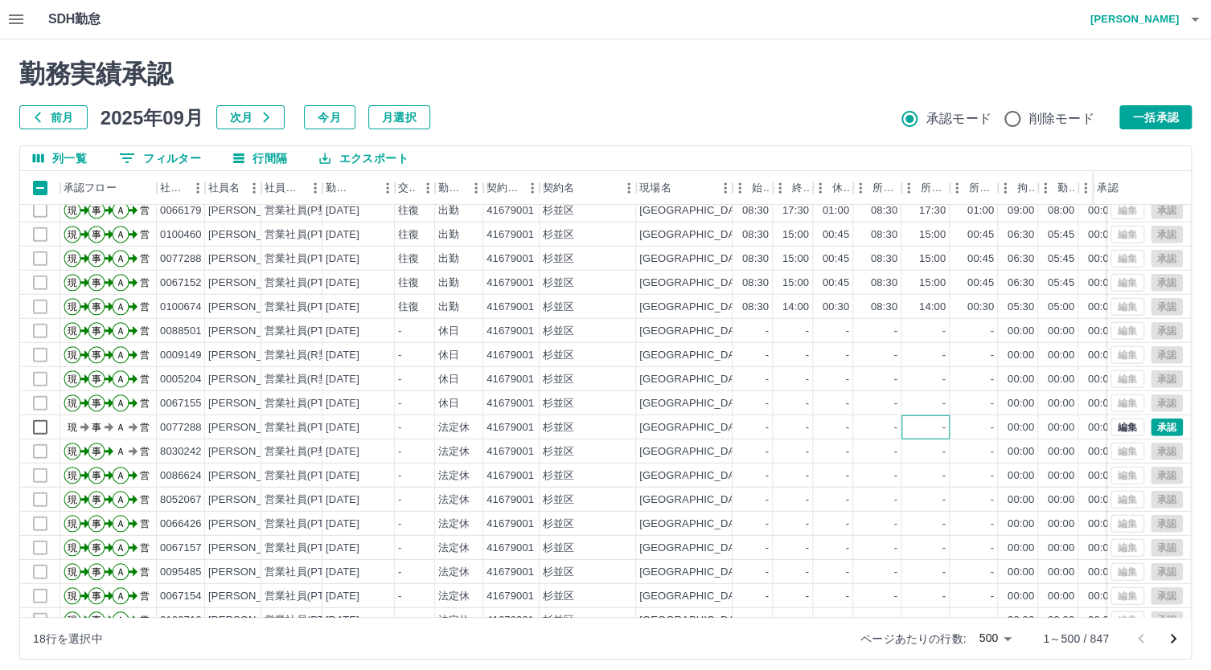
click at [926, 428] on div "-" at bounding box center [925, 428] width 48 height 24
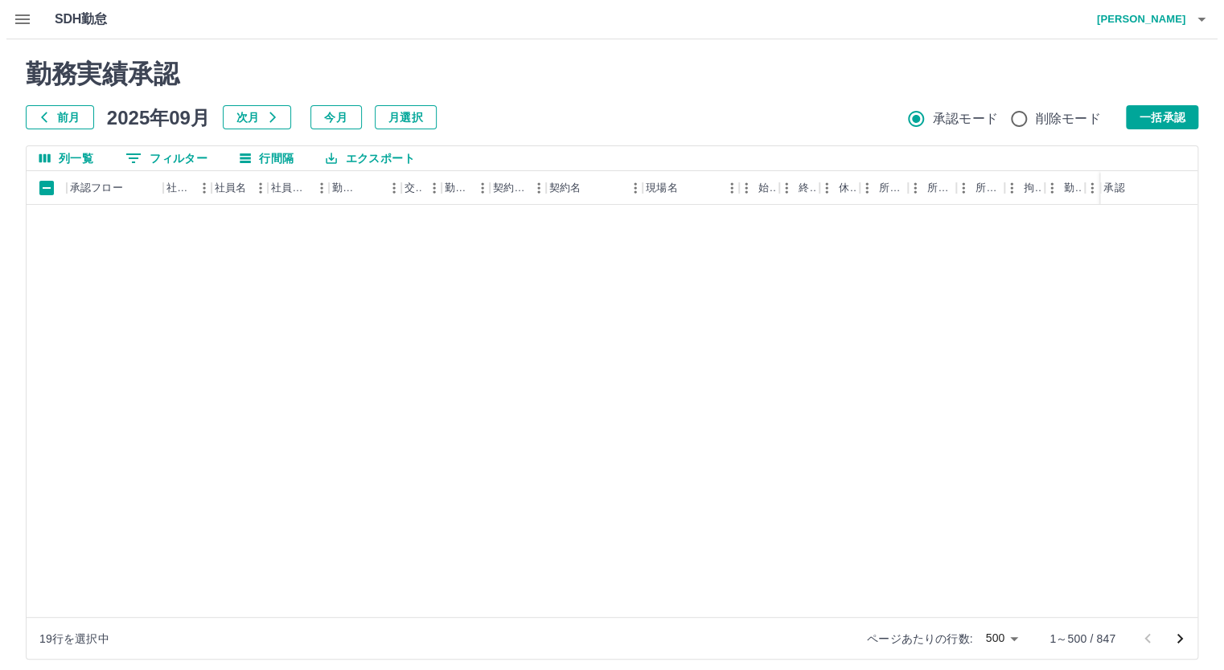
scroll to position [11660, 0]
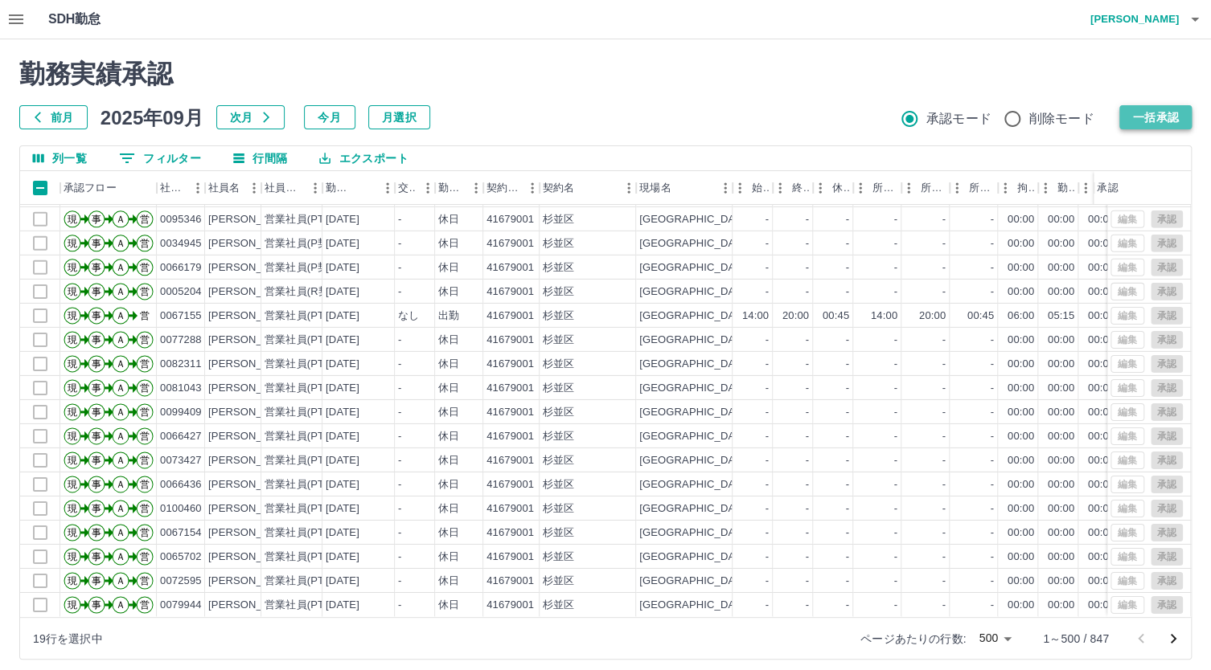
click at [1144, 125] on button "一括承認" at bounding box center [1155, 117] width 72 height 24
drag, startPoint x: 161, startPoint y: 492, endPoint x: 201, endPoint y: 492, distance: 40.2
click at [201, 502] on div "0100460" at bounding box center [181, 509] width 42 height 15
copy div "0100460"
click at [1187, 15] on icon "button" at bounding box center [1194, 19] width 19 height 19
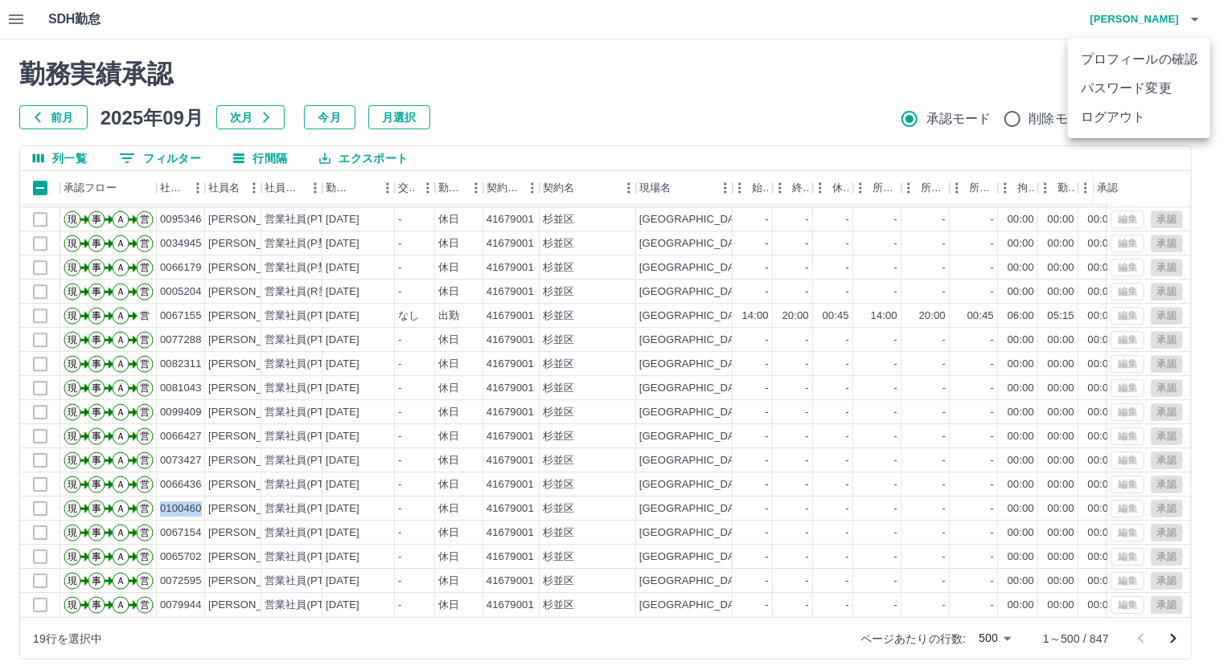
click at [1136, 119] on li "ログアウト" at bounding box center [1139, 117] width 142 height 29
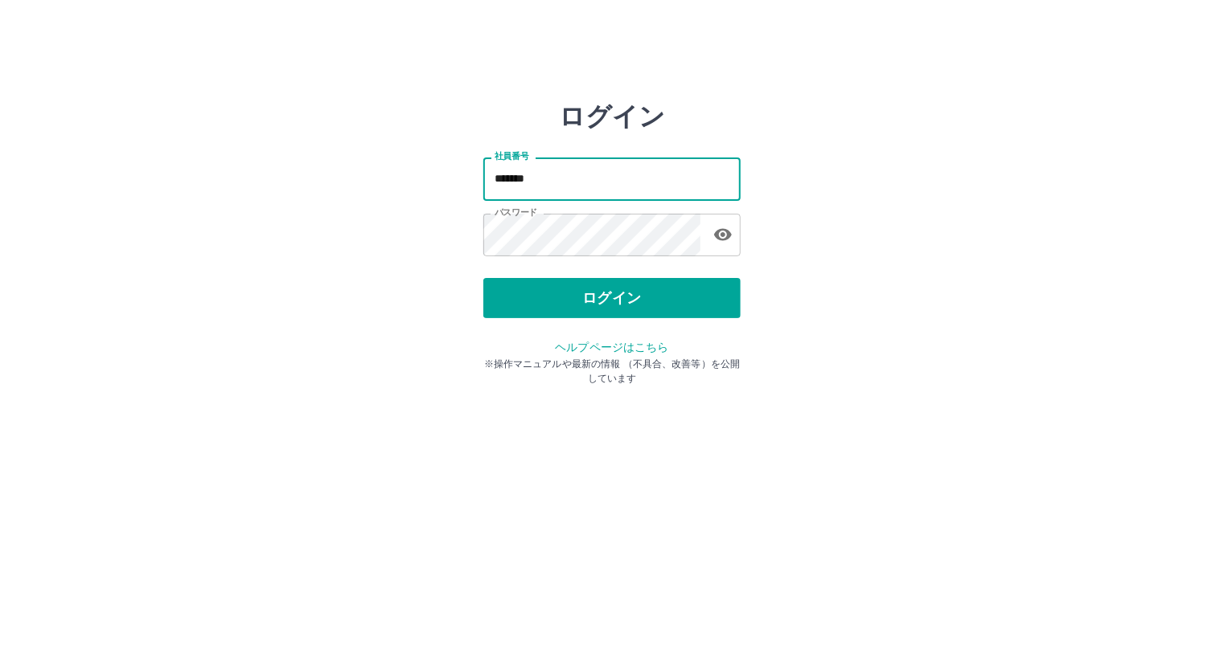
drag, startPoint x: 493, startPoint y: 181, endPoint x: 572, endPoint y: 182, distance: 79.6
click at [572, 182] on input "*******" at bounding box center [611, 179] width 257 height 43
paste input "text"
type input "*******"
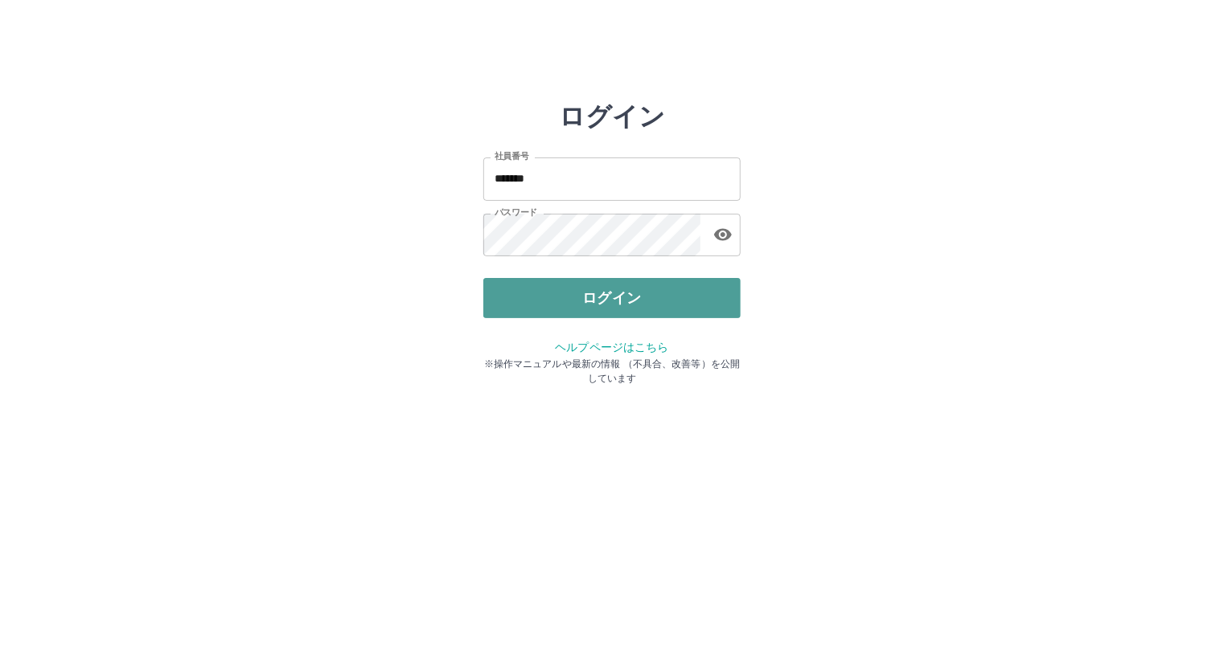
click at [607, 297] on button "ログイン" at bounding box center [611, 298] width 257 height 40
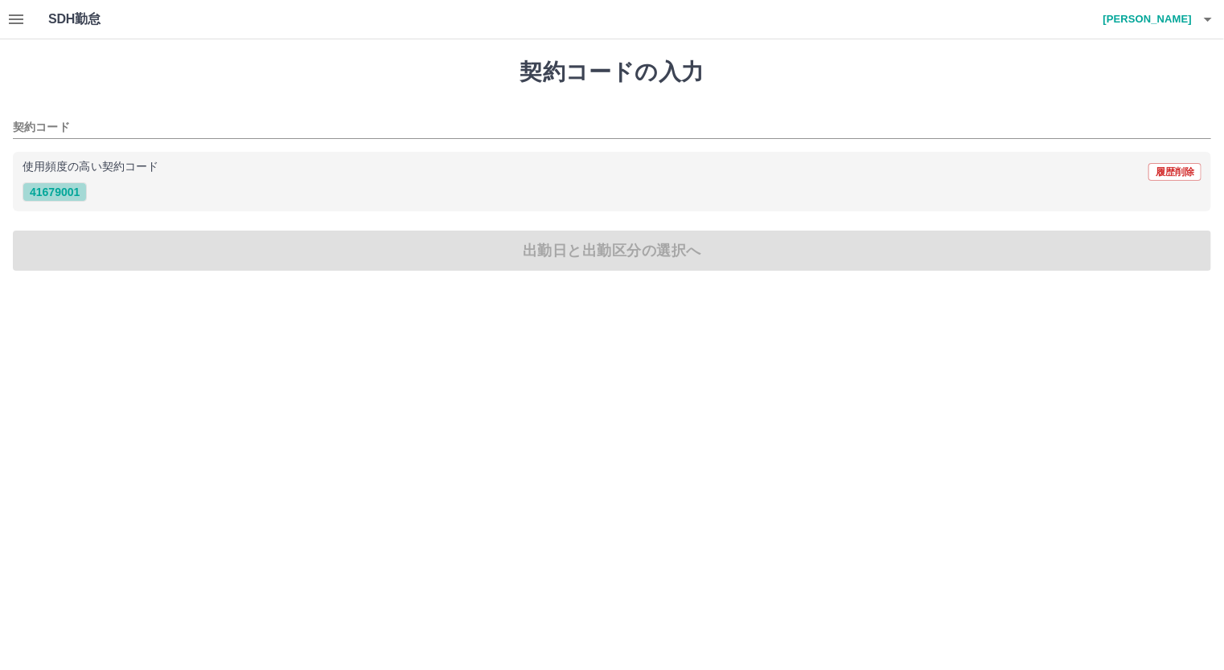
click at [62, 187] on button "41679001" at bounding box center [55, 191] width 64 height 19
type input "********"
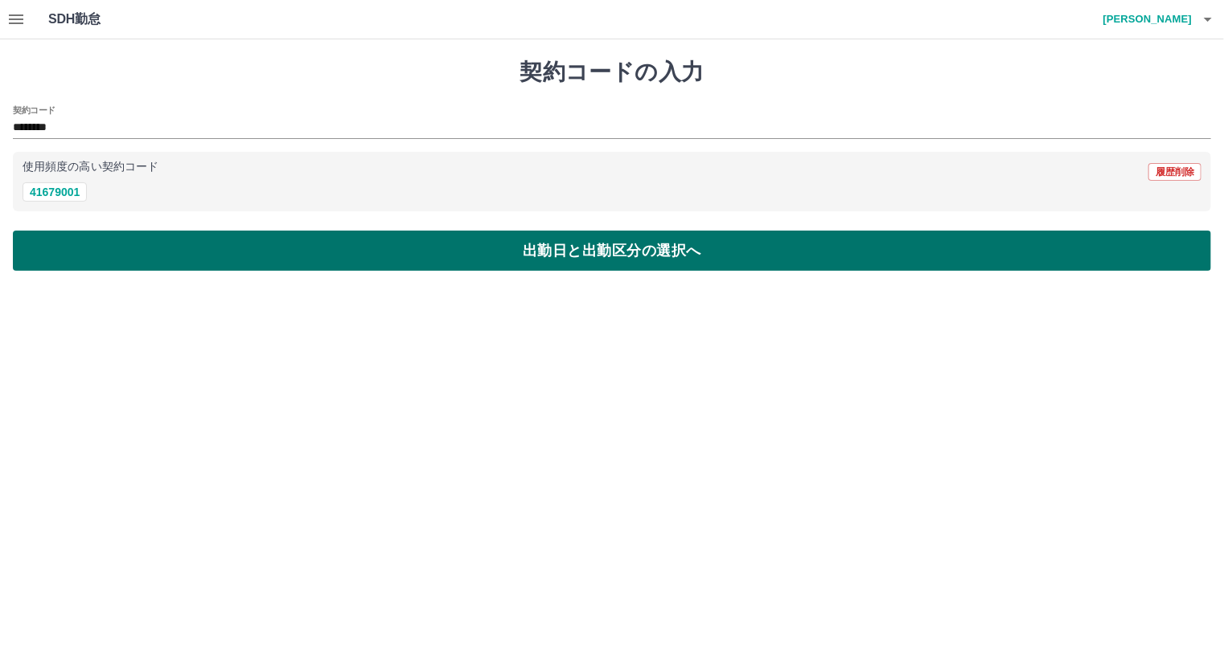
click at [244, 257] on button "出勤日と出勤区分の選択へ" at bounding box center [612, 251] width 1198 height 40
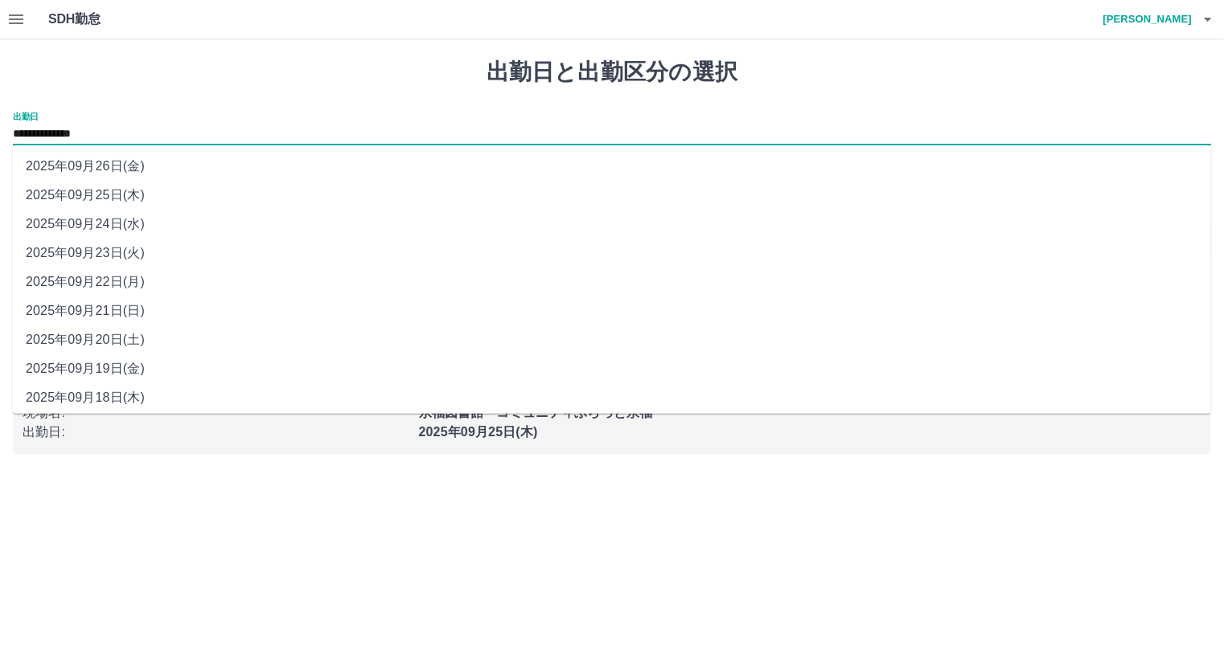
click at [146, 129] on input "**********" at bounding box center [612, 135] width 1198 height 20
click at [146, 311] on li "2025年09月21日(日)" at bounding box center [612, 311] width 1198 height 29
type input "**********"
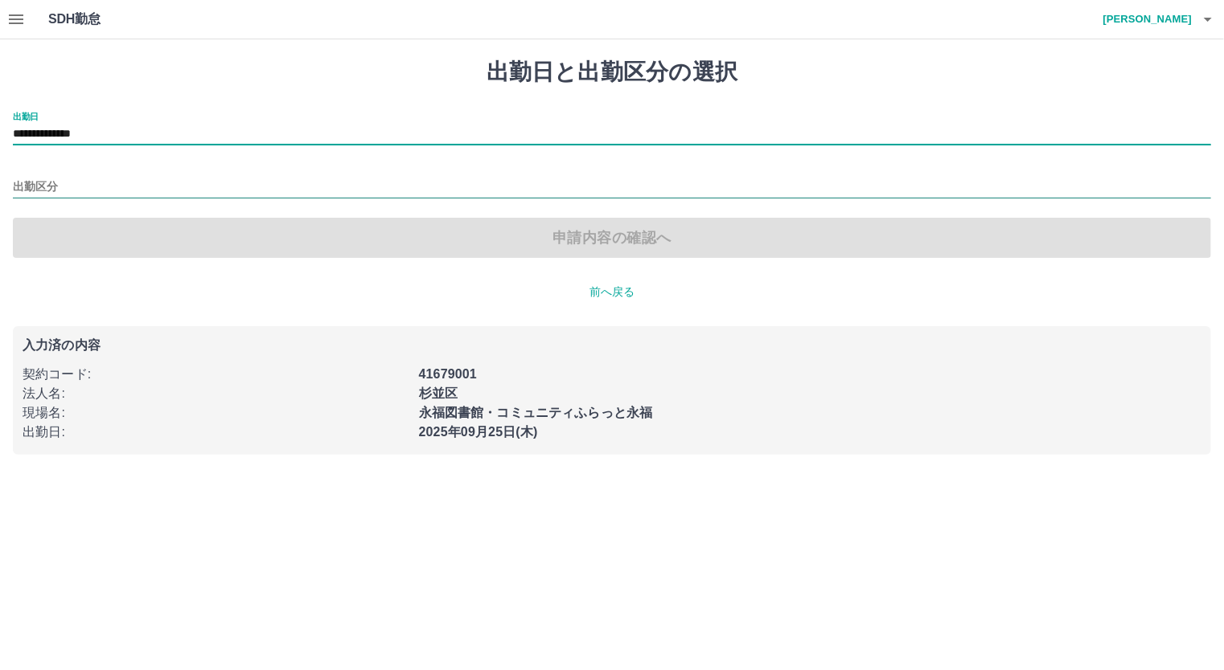
click at [111, 181] on input "出勤区分" at bounding box center [612, 188] width 1198 height 20
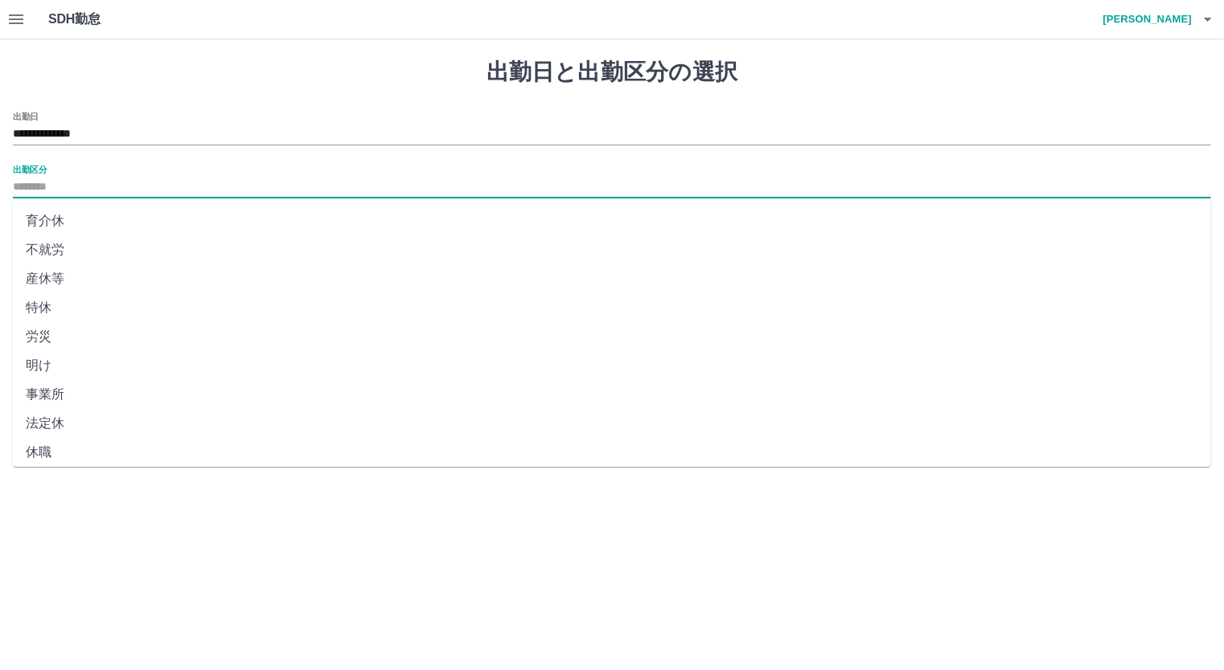
scroll to position [265, 0]
click at [147, 415] on li "法定休" at bounding box center [612, 417] width 1198 height 29
type input "***"
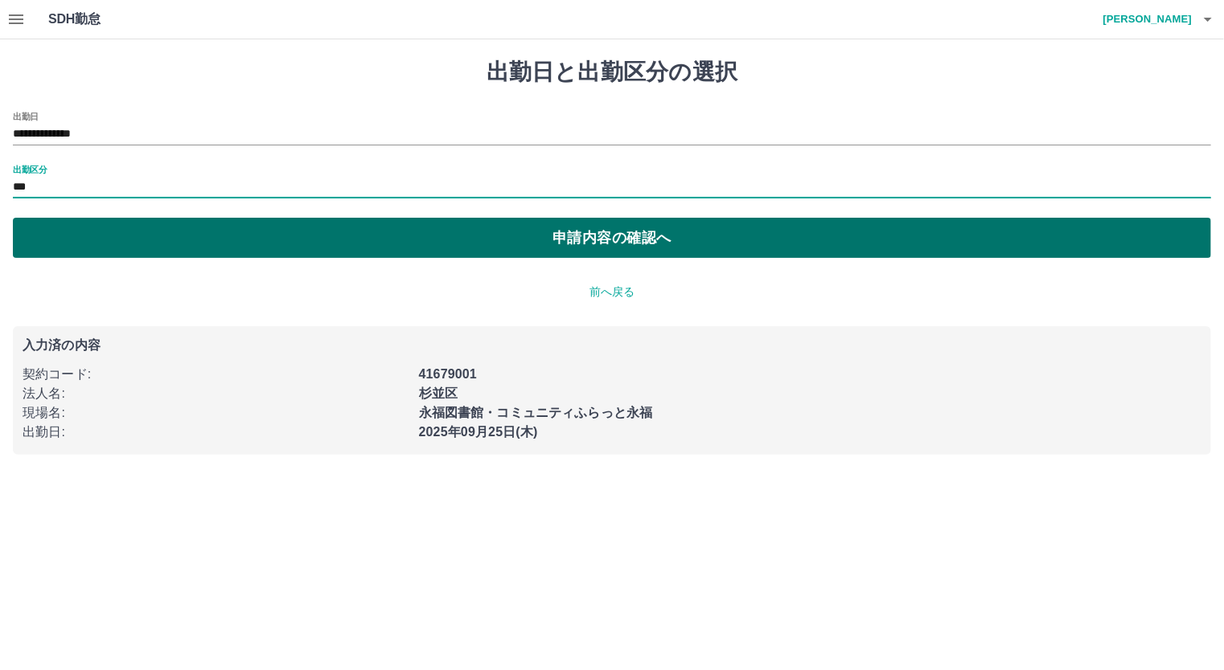
click at [388, 235] on button "申請内容の確認へ" at bounding box center [612, 238] width 1198 height 40
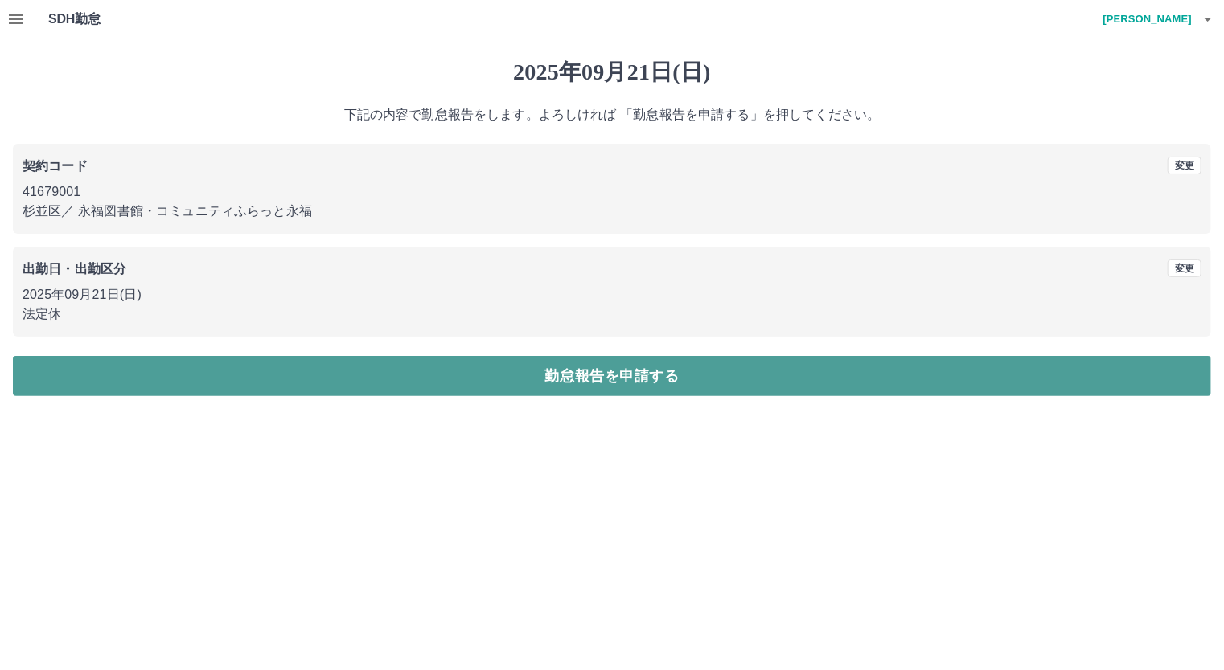
click at [537, 371] on button "勤怠報告を申請する" at bounding box center [612, 376] width 1198 height 40
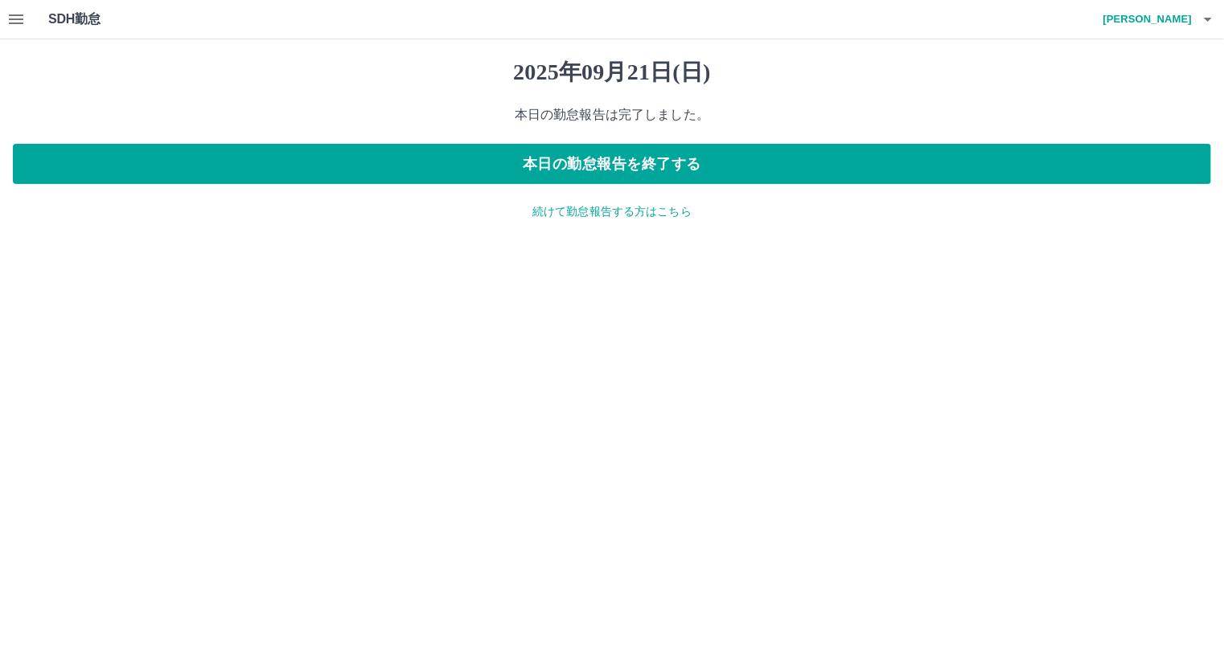
click at [1207, 16] on icon "button" at bounding box center [1207, 19] width 19 height 19
click at [1154, 118] on li "ログアウト" at bounding box center [1139, 117] width 142 height 29
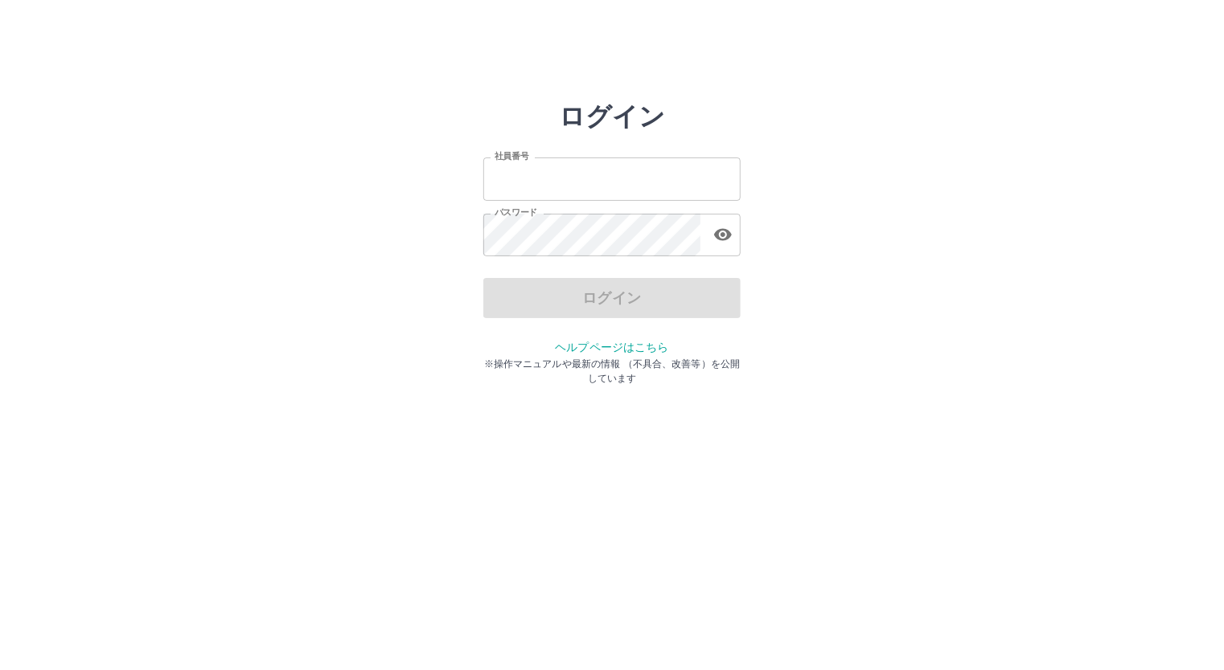
type input "*******"
click at [653, 287] on div "ログイン" at bounding box center [611, 298] width 257 height 40
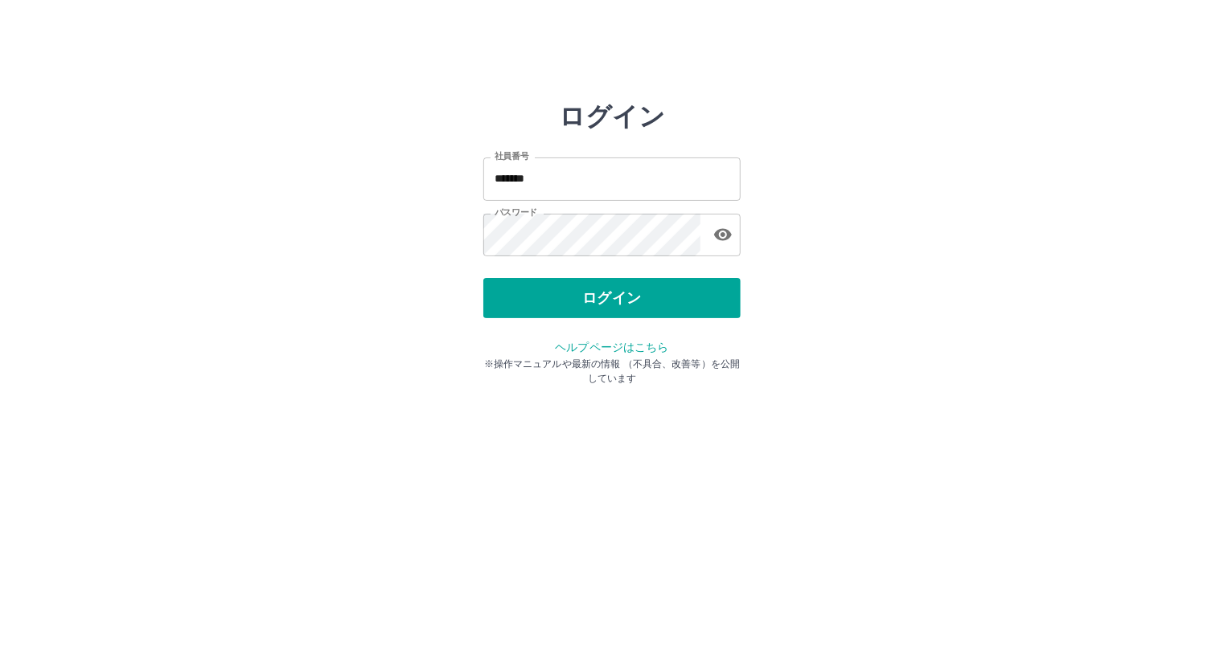
click at [653, 287] on button "ログイン" at bounding box center [611, 298] width 257 height 40
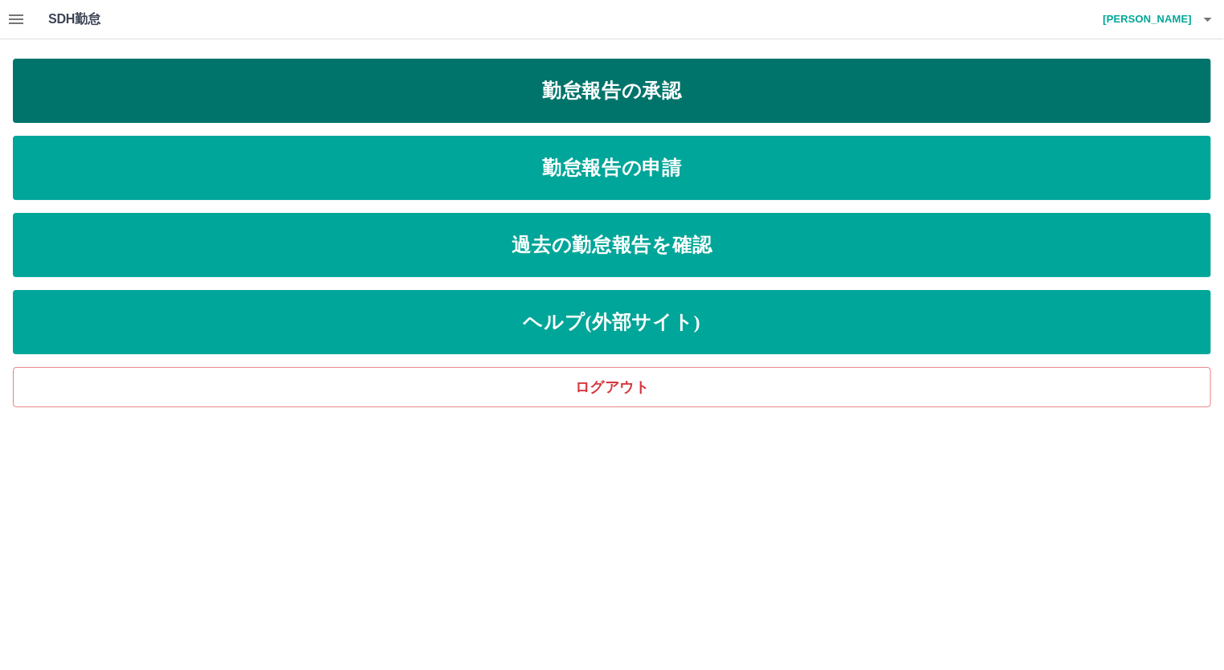
click at [637, 90] on link "勤怠報告の承認" at bounding box center [612, 91] width 1198 height 64
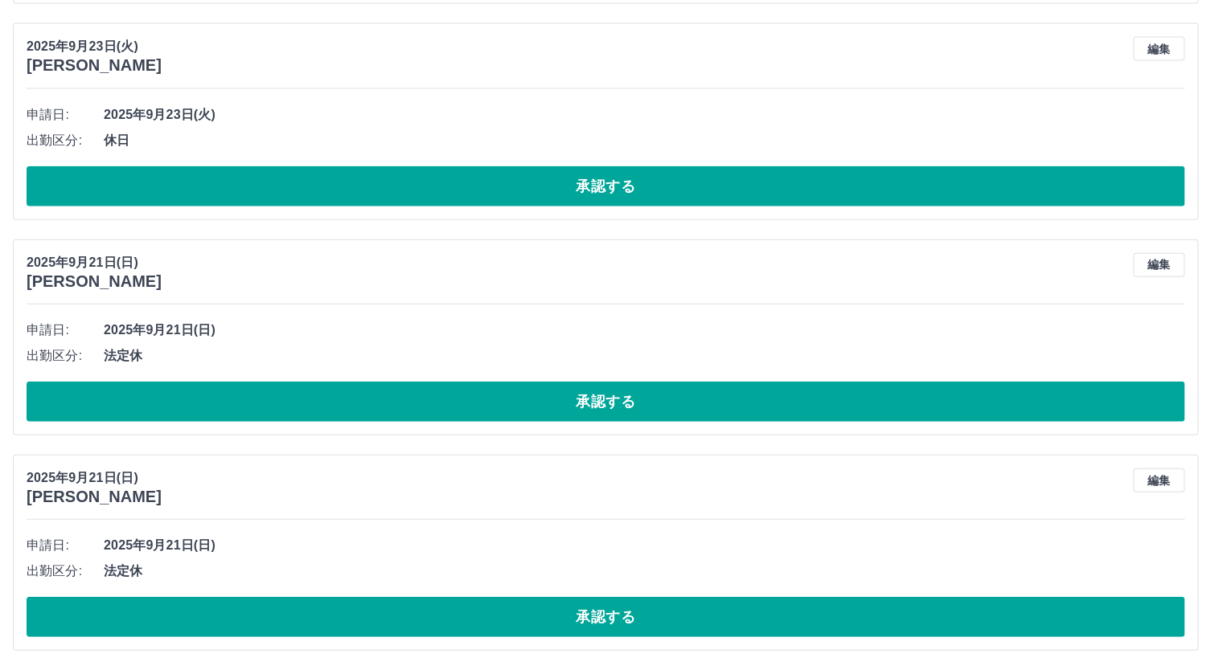
scroll to position [4778, 0]
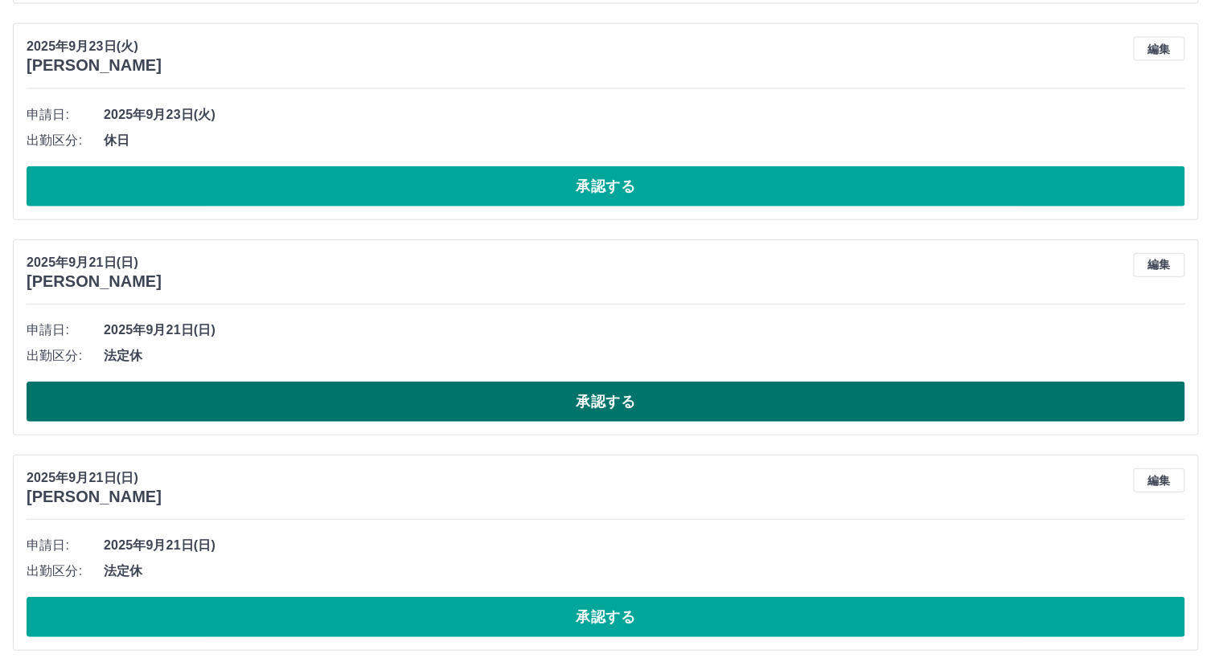
click at [583, 396] on button "承認する" at bounding box center [606, 402] width 1158 height 40
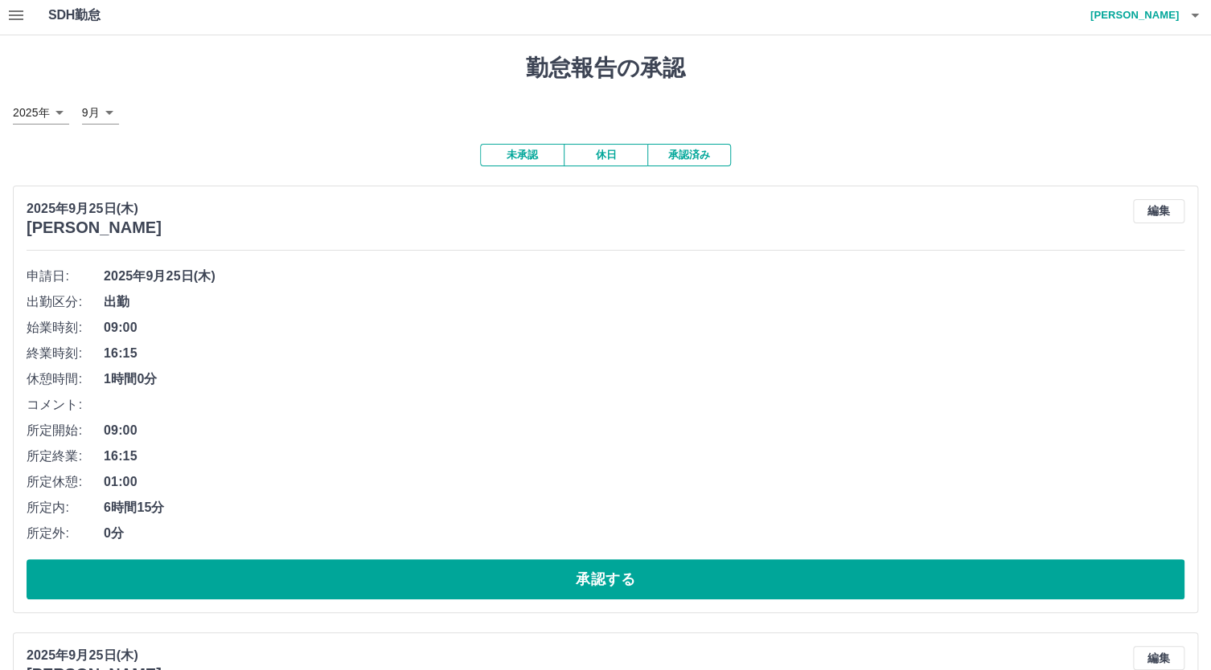
scroll to position [0, 0]
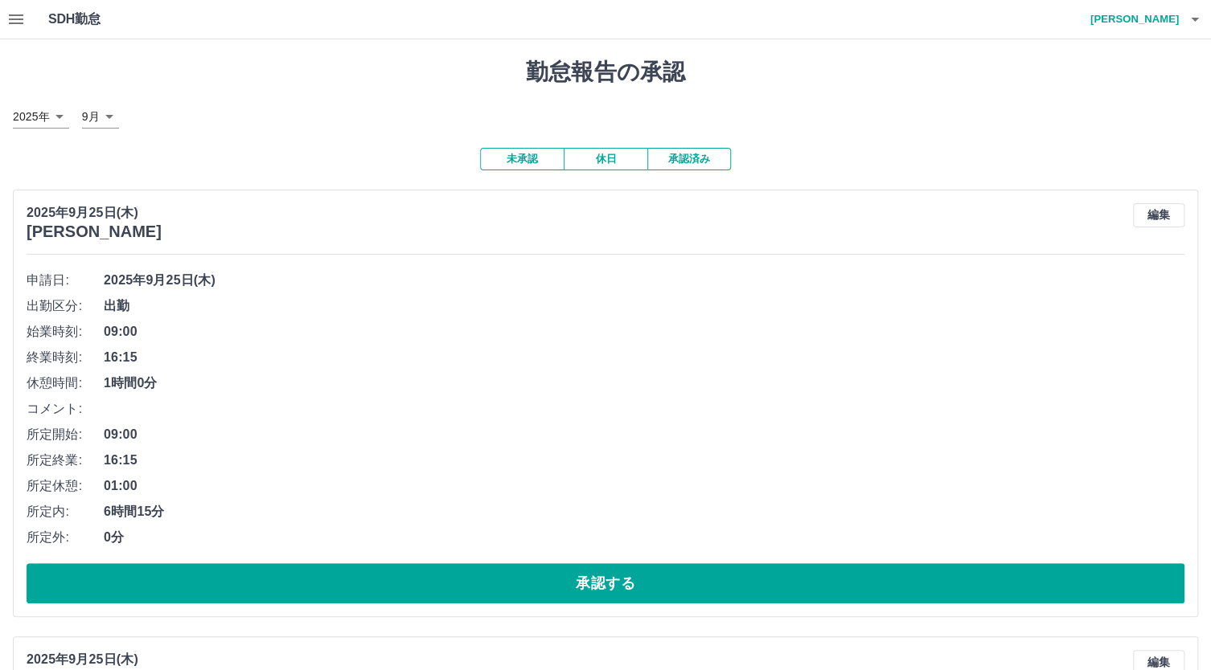
click at [23, 23] on icon "button" at bounding box center [15, 19] width 19 height 19
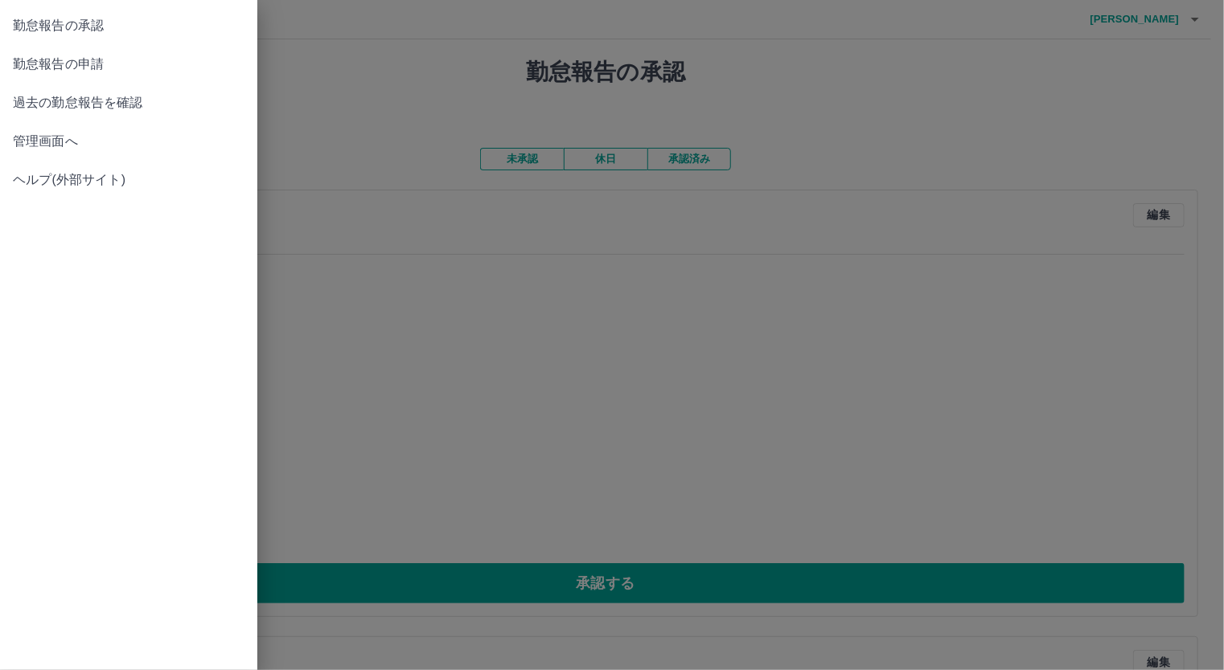
click at [584, 321] on div at bounding box center [612, 335] width 1224 height 670
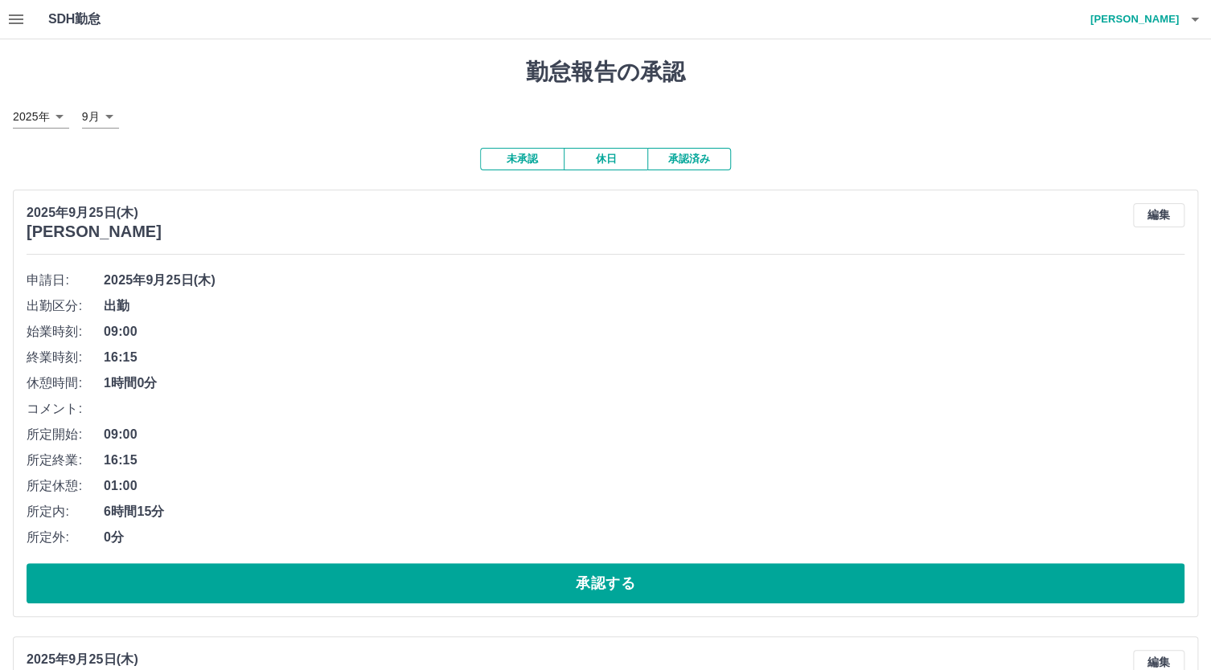
click at [689, 148] on button "承認済み" at bounding box center [689, 159] width 84 height 23
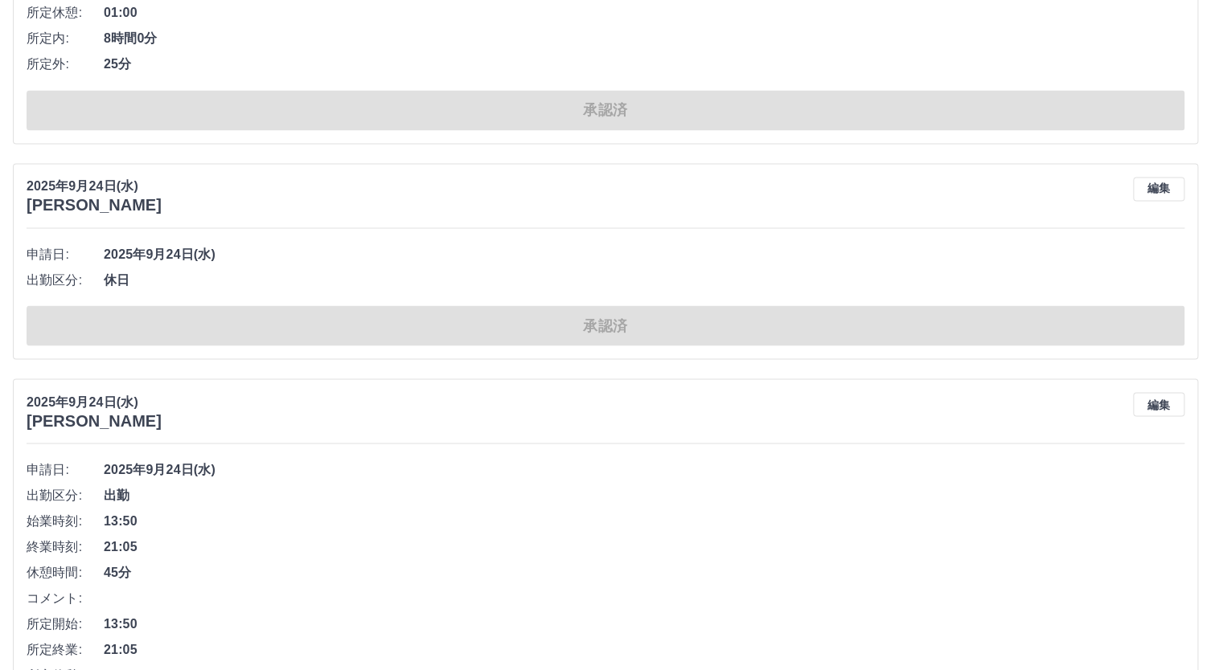
scroll to position [7338, 0]
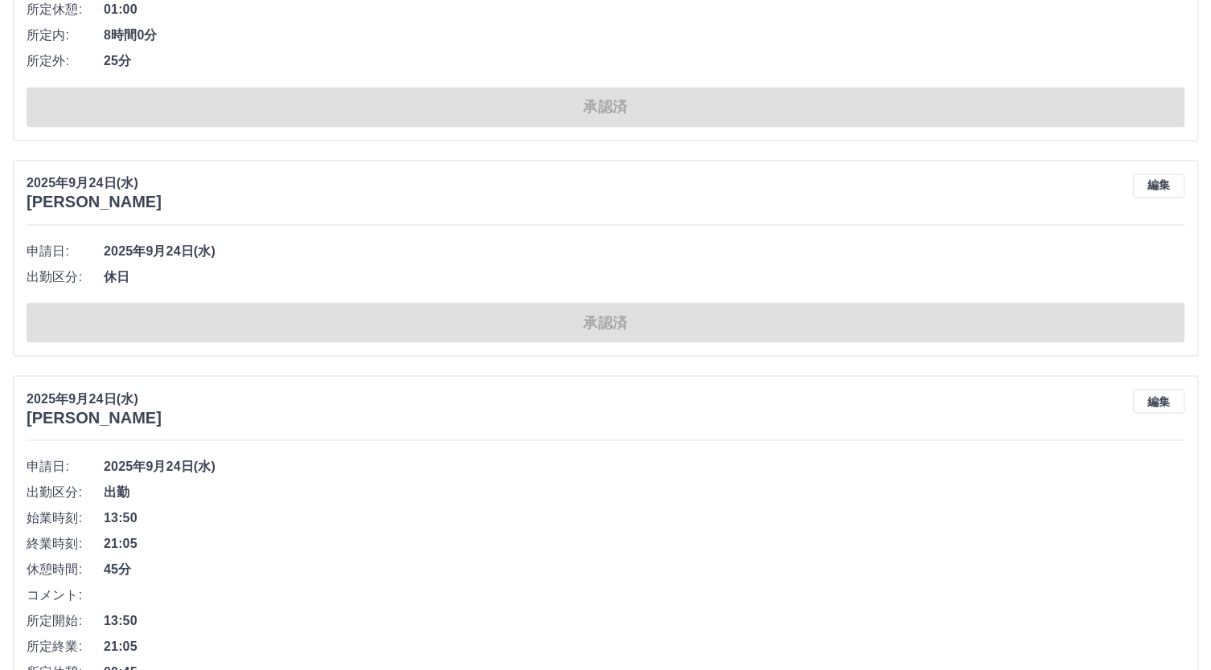
click at [846, 252] on span "2025年9月24日(水)" at bounding box center [644, 250] width 1080 height 19
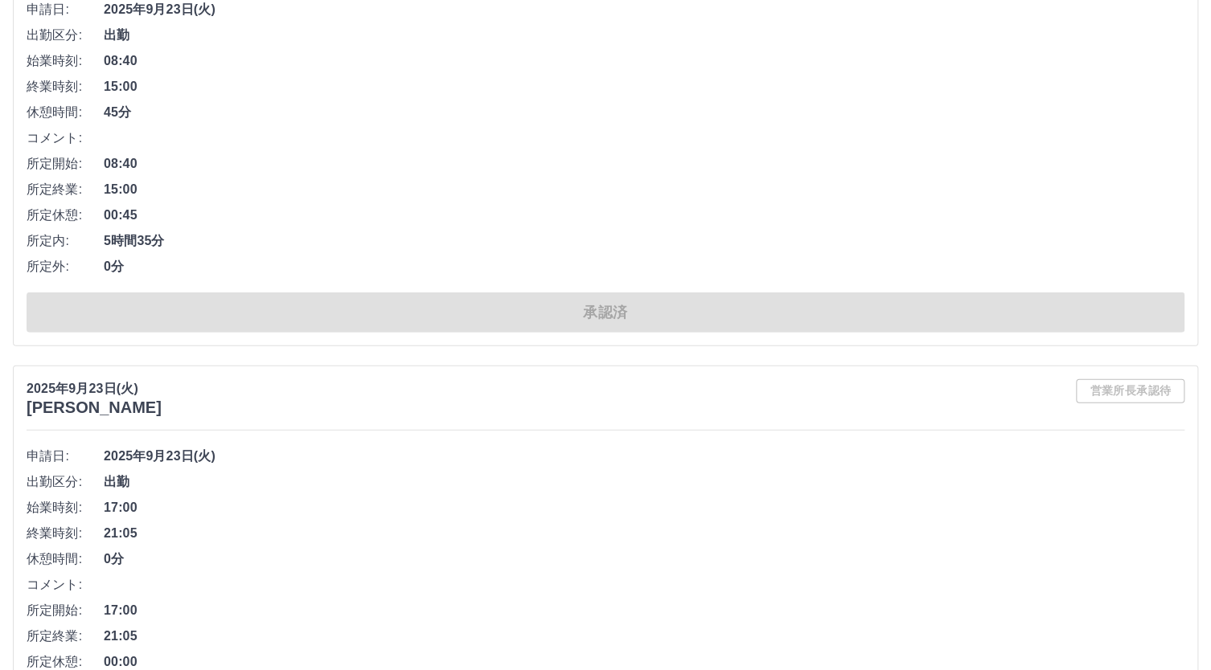
scroll to position [8443, 0]
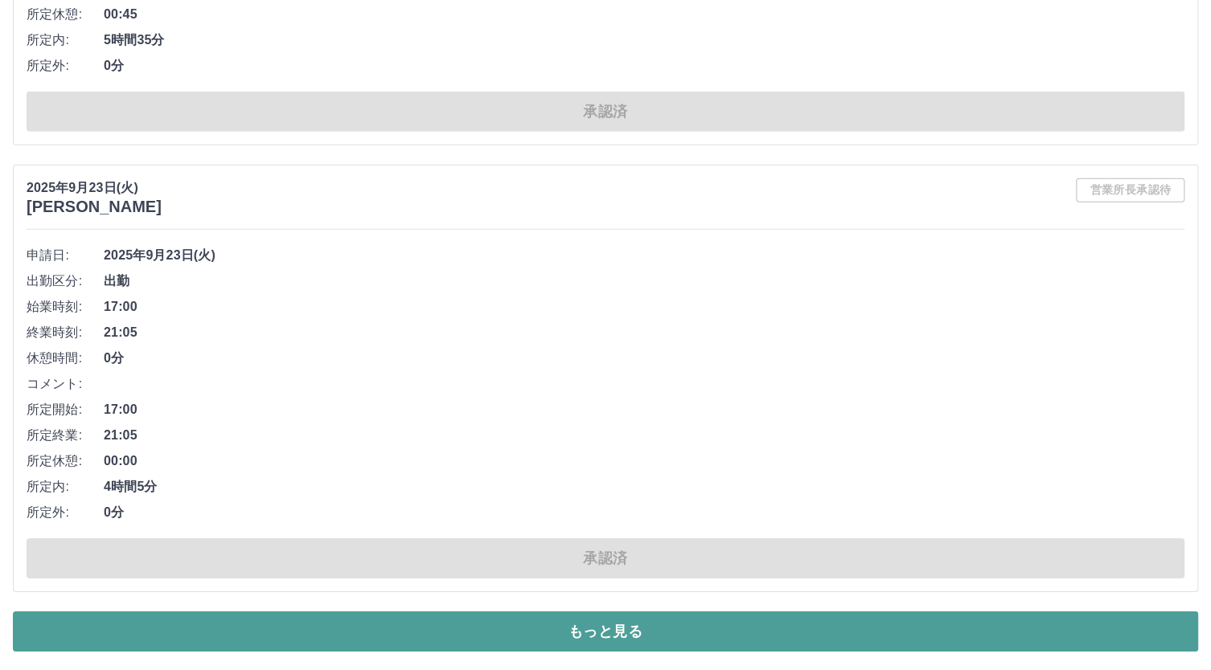
click at [666, 630] on button "もっと見る" at bounding box center [605, 632] width 1185 height 40
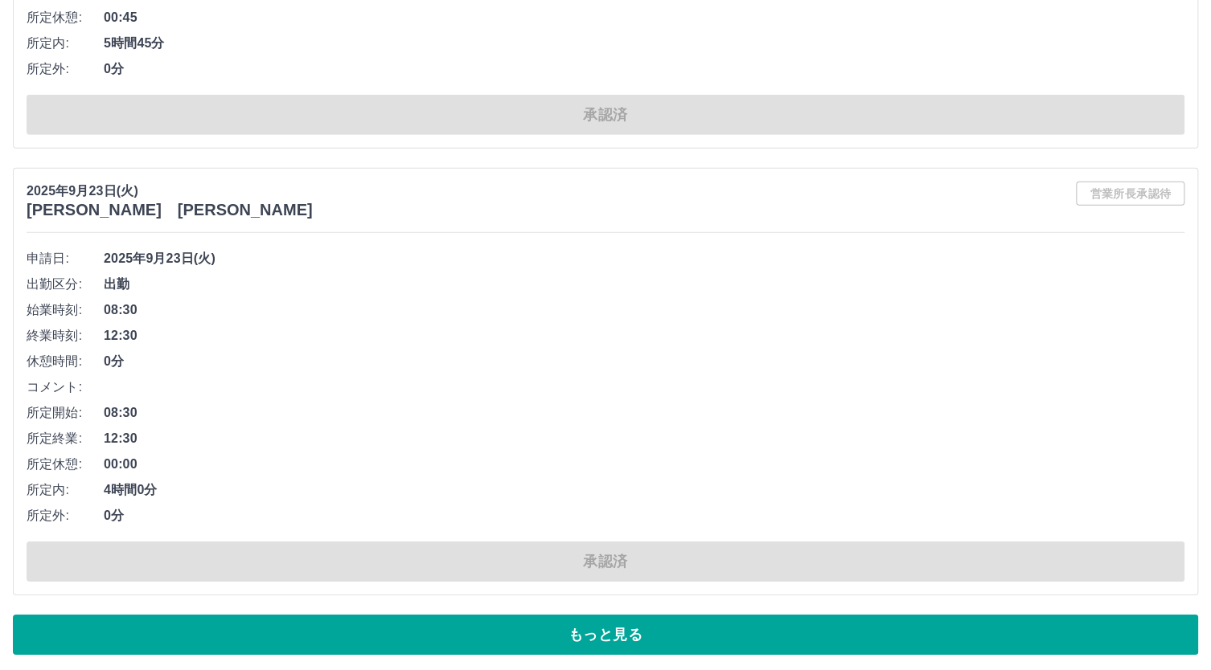
scroll to position [17460, 0]
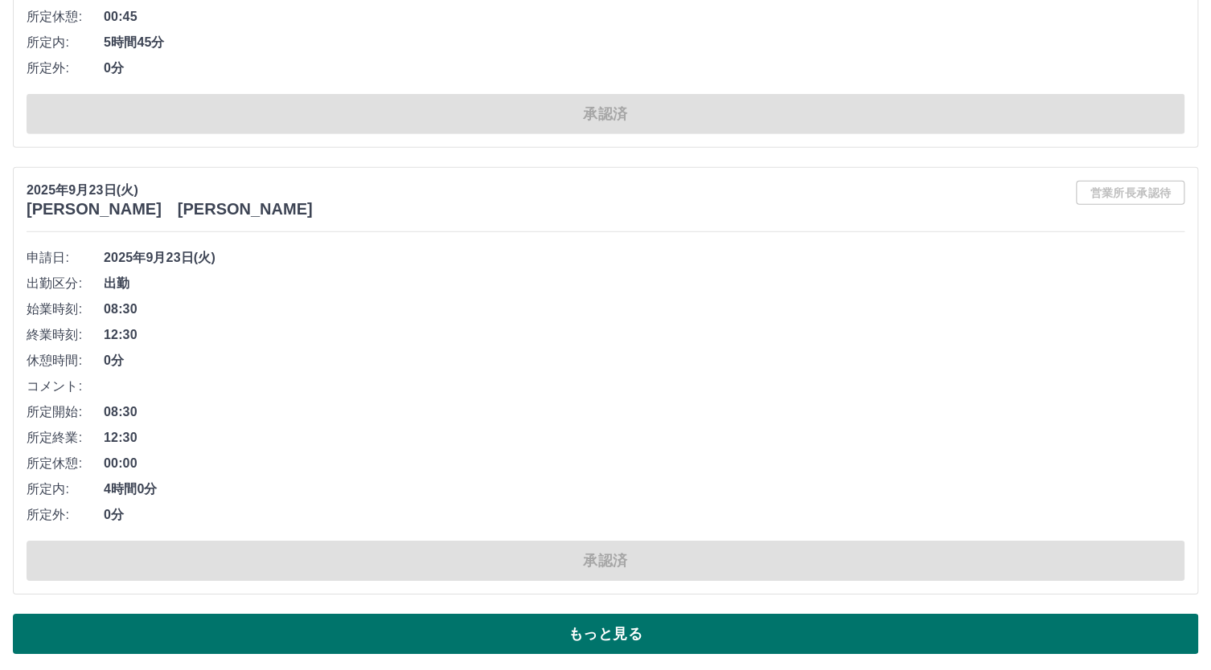
click at [600, 624] on button "もっと見る" at bounding box center [605, 634] width 1185 height 40
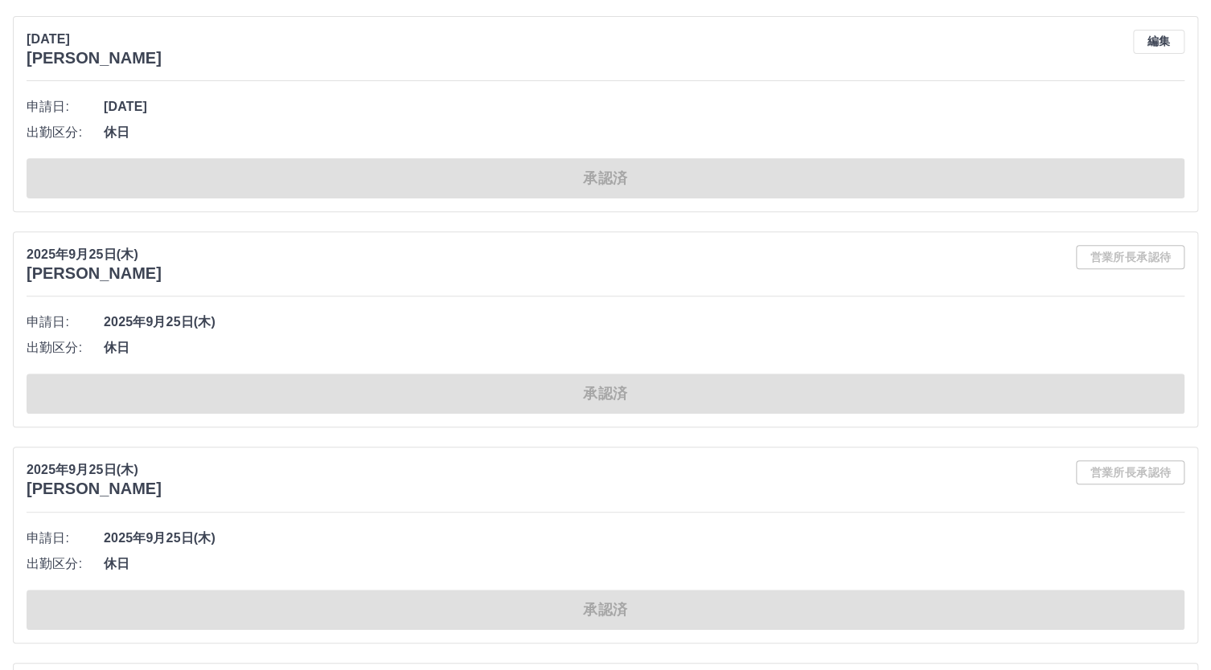
scroll to position [0, 0]
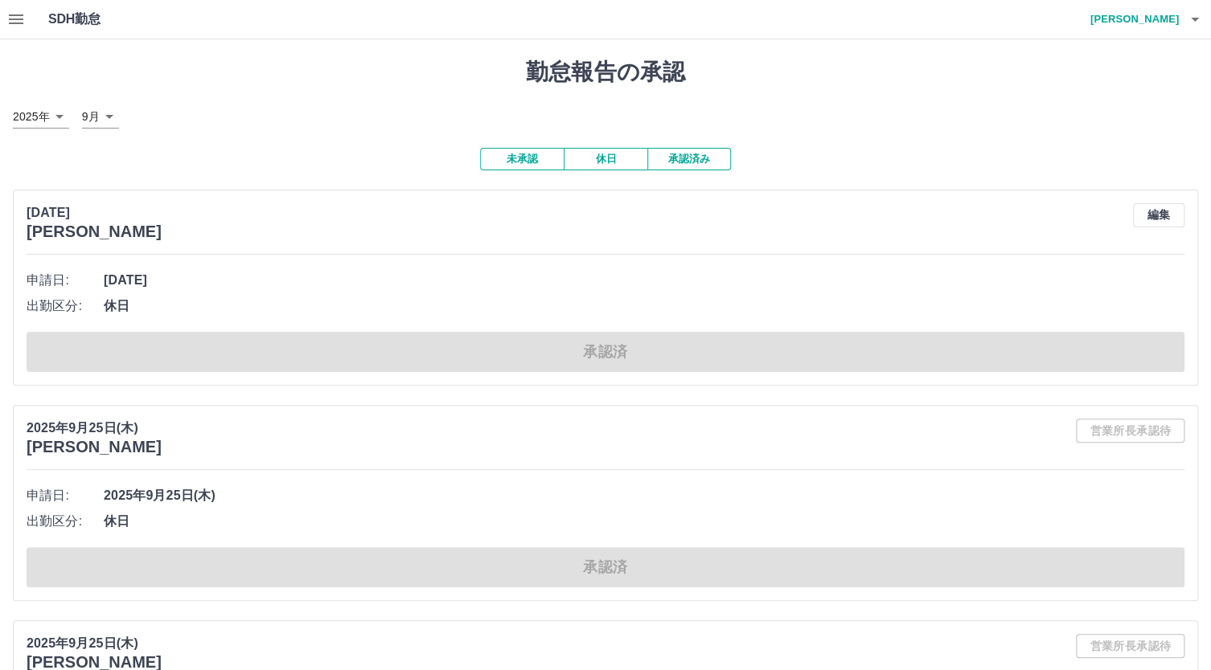
click at [19, 20] on icon "button" at bounding box center [15, 19] width 19 height 19
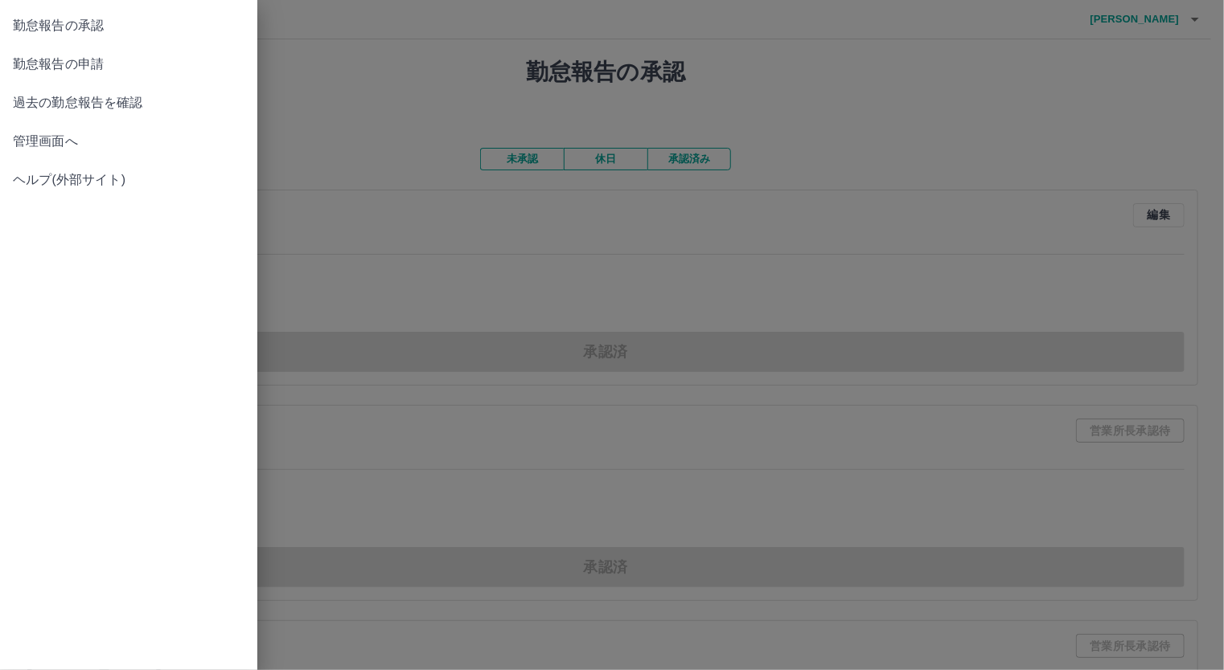
click at [39, 141] on span "管理画面へ" at bounding box center [129, 141] width 232 height 19
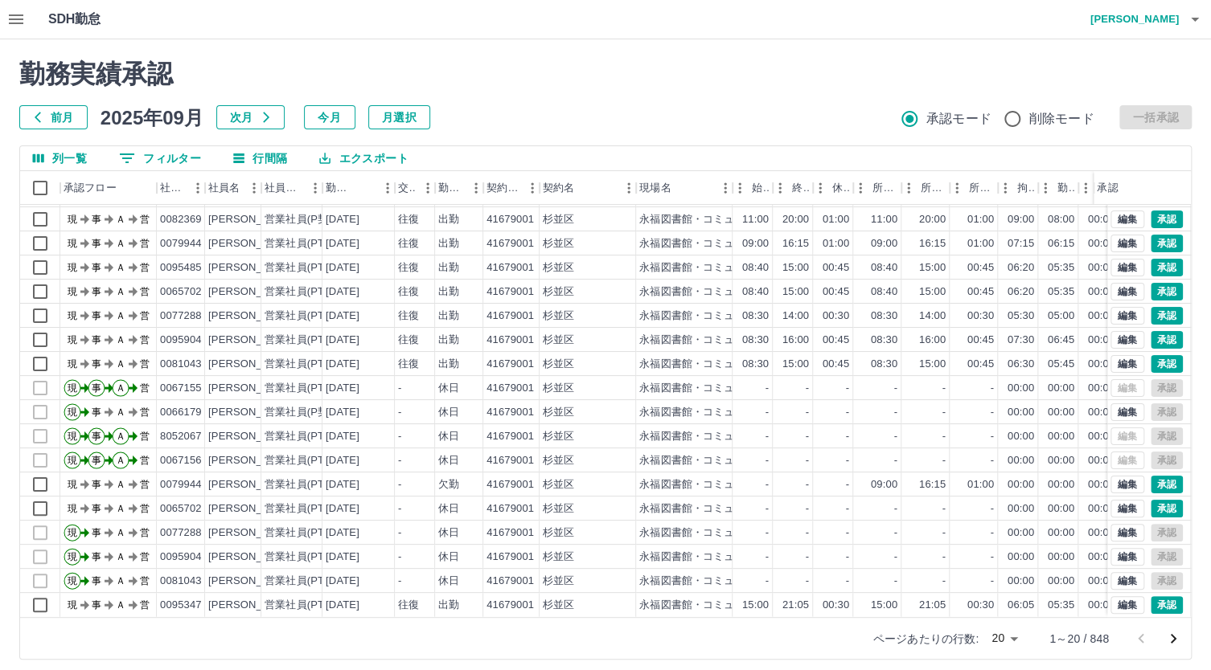
scroll to position [10, 0]
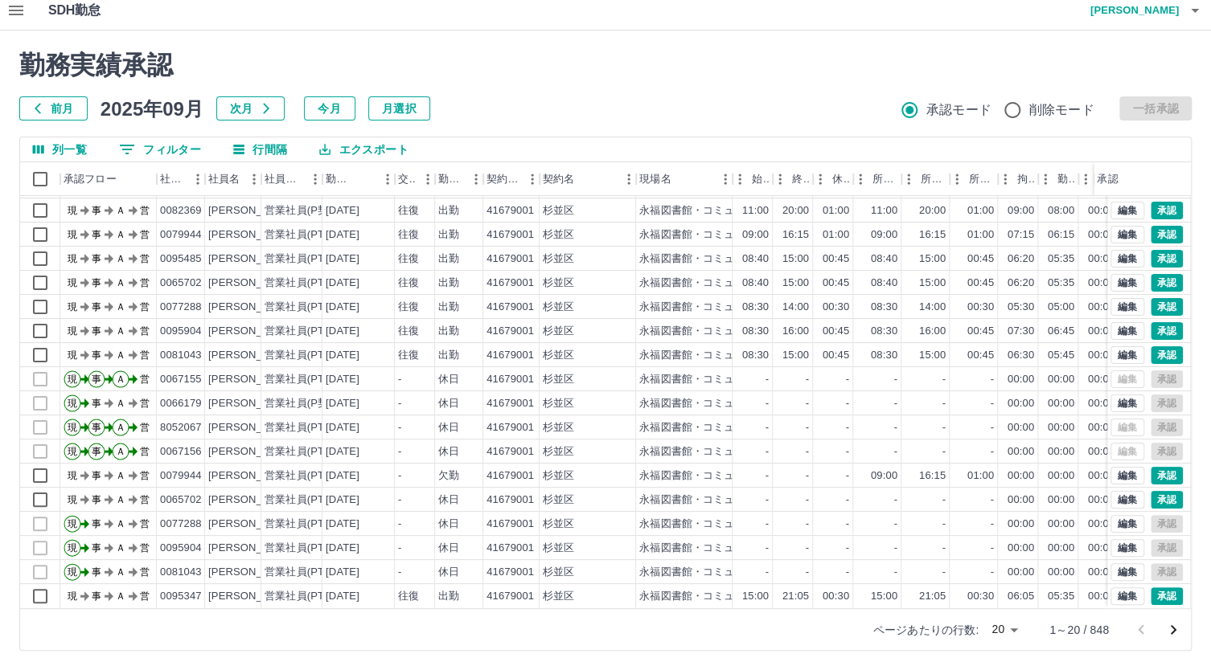
click at [1013, 629] on body "SDH勤怠 [PERSON_NAME] 勤務実績承認 前月 [DATE] 次月 今月 月選択 承認モード 削除モード 一括承認 列一覧 0 フィルター 行間隔…" at bounding box center [605, 330] width 1211 height 679
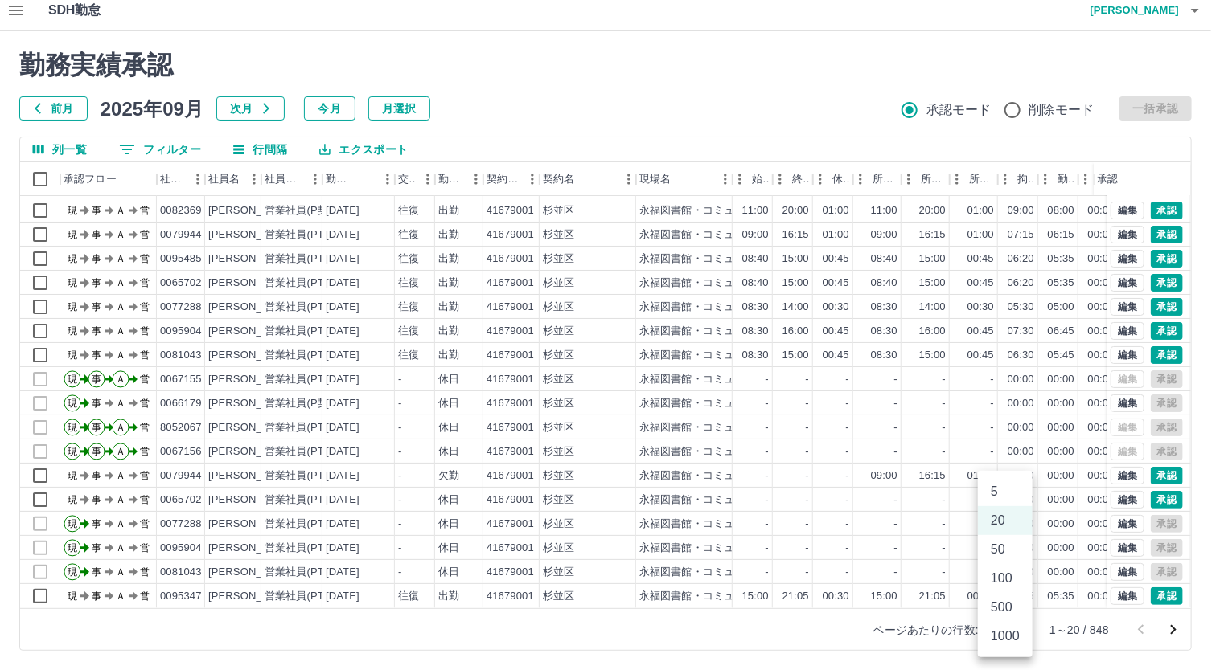
click at [1170, 627] on div at bounding box center [612, 335] width 1224 height 670
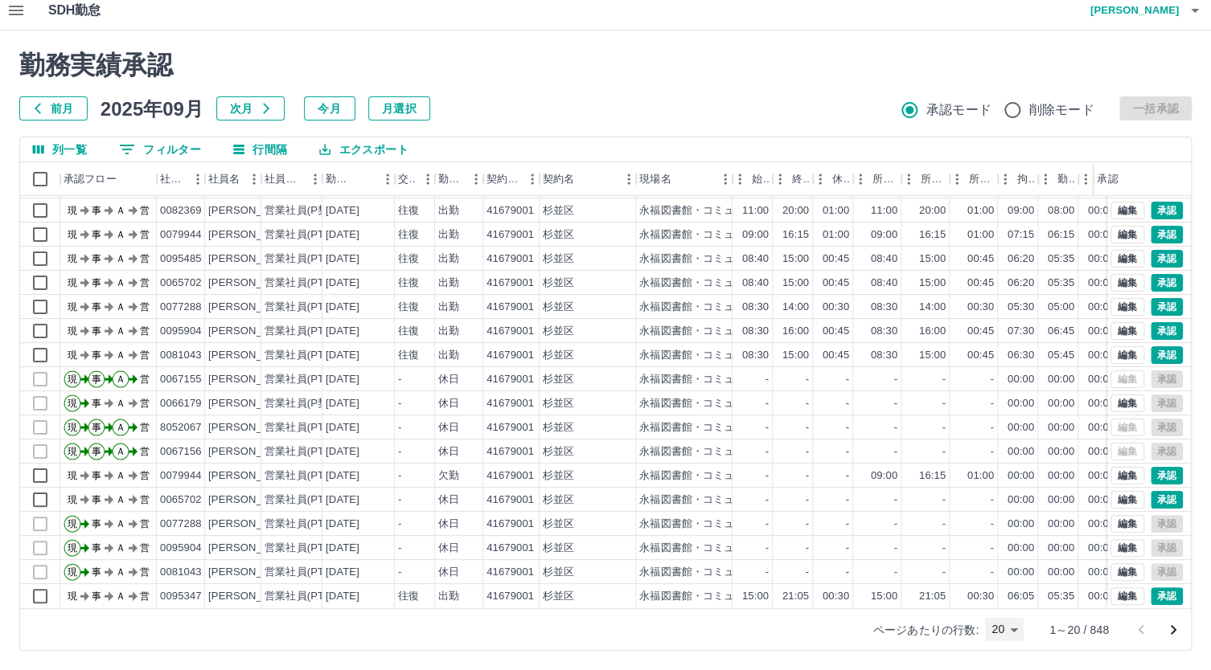
scroll to position [84, 0]
click at [1174, 629] on icon "次のページへ" at bounding box center [1173, 630] width 6 height 10
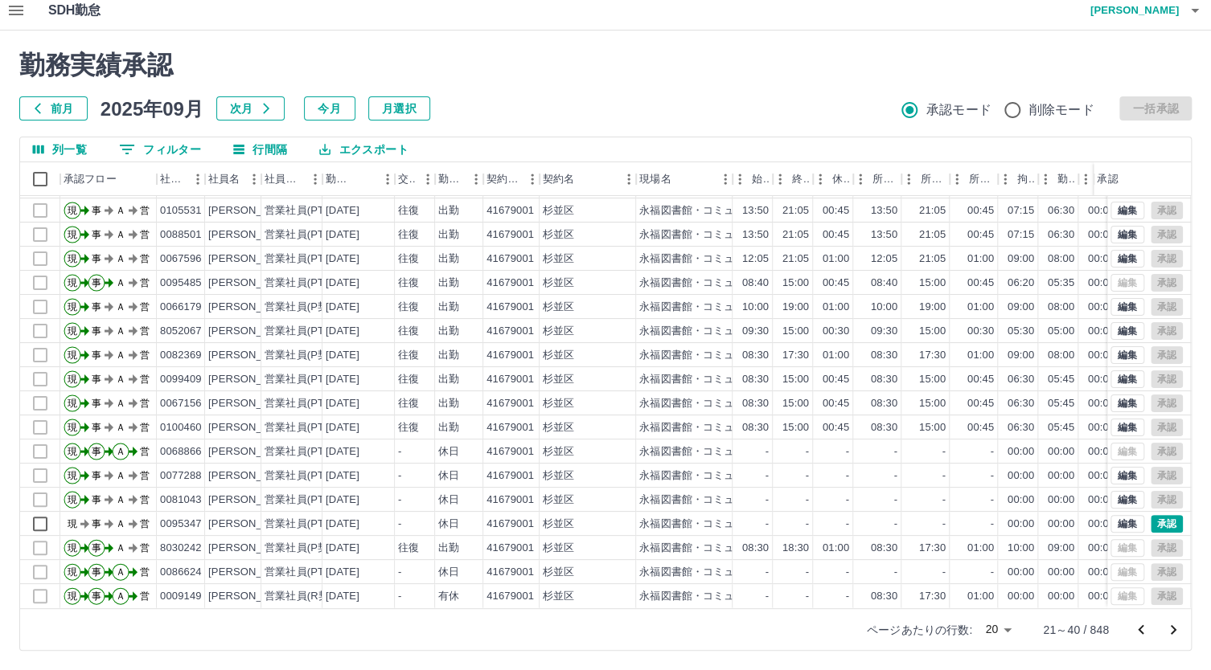
scroll to position [10, 0]
drag, startPoint x: 158, startPoint y: 534, endPoint x: 203, endPoint y: 534, distance: 44.2
click at [203, 536] on div "8030242" at bounding box center [181, 548] width 48 height 24
copy div "8030242"
click at [173, 151] on button "0 フィルター" at bounding box center [160, 149] width 108 height 24
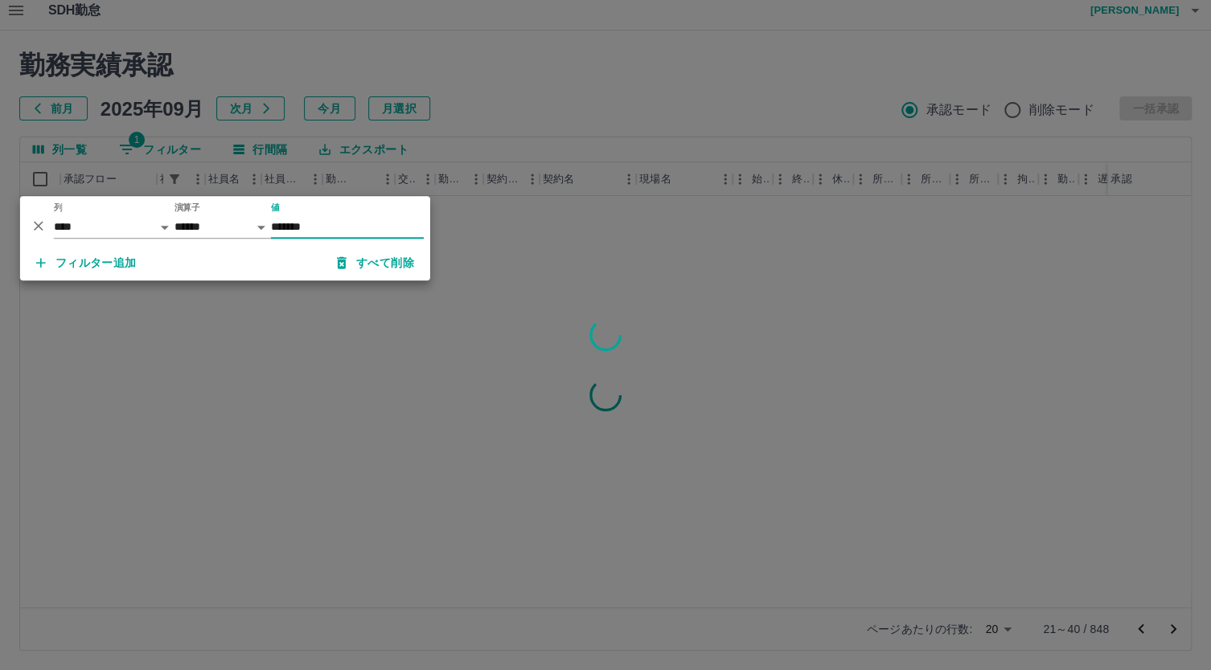
scroll to position [0, 0]
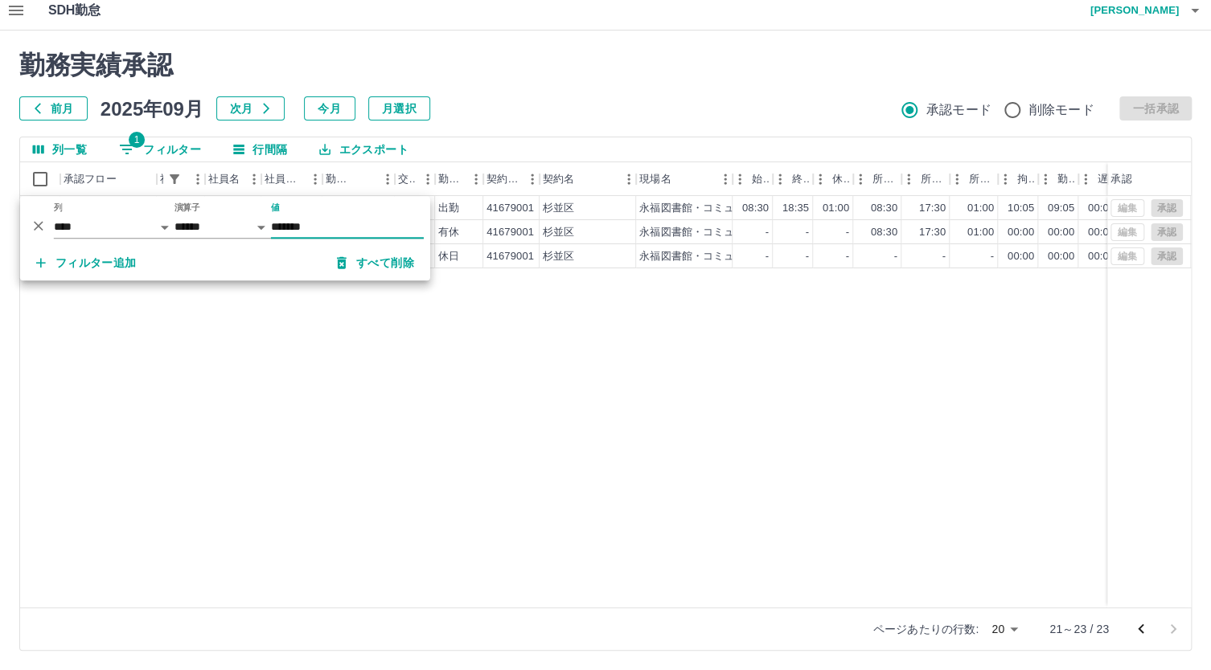
type input "*******"
click at [515, 95] on div "勤務実績承認 前月 2025年09月 次月 今月 月選択 承認モード 削除モード 一括承認" at bounding box center [605, 85] width 1172 height 71
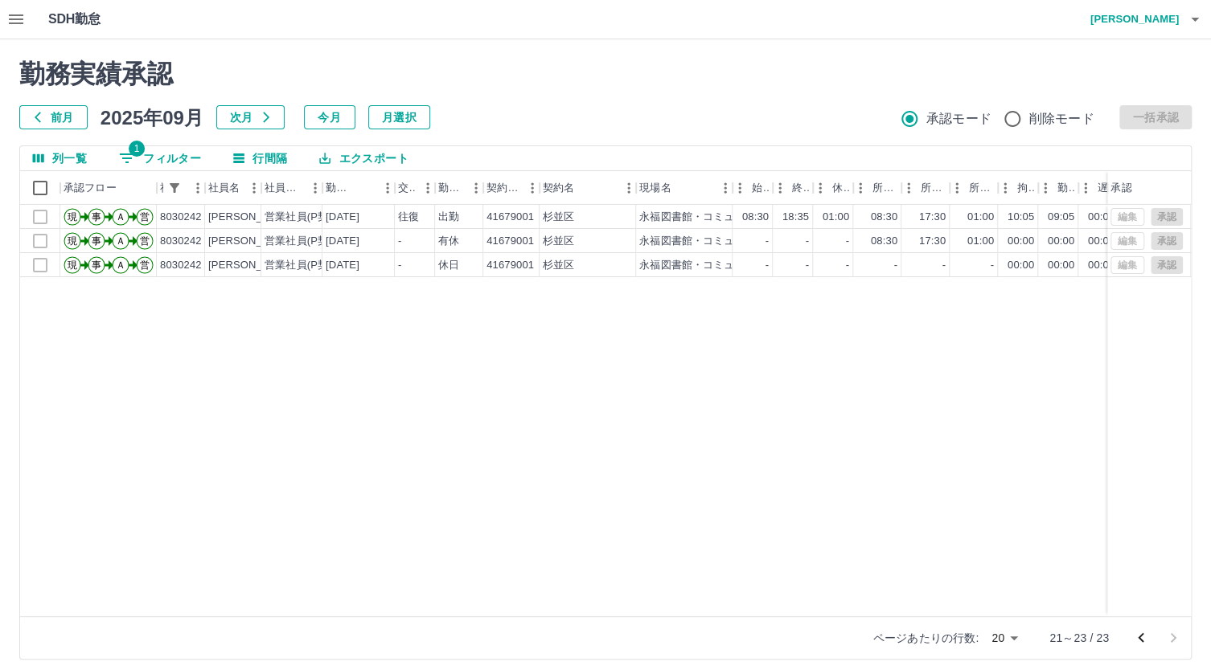
click at [839, 432] on div "現 事 Ａ 営 8030242 [PERSON_NAME] 営業社員(P契約) [DATE] 往復 出勤 41679001 [GEOGRAPHIC_DATA]…" at bounding box center [722, 411] width 1404 height 412
click at [1138, 637] on icon "前のページへ" at bounding box center [1141, 638] width 6 height 10
